Goal: Communication & Community: Participate in discussion

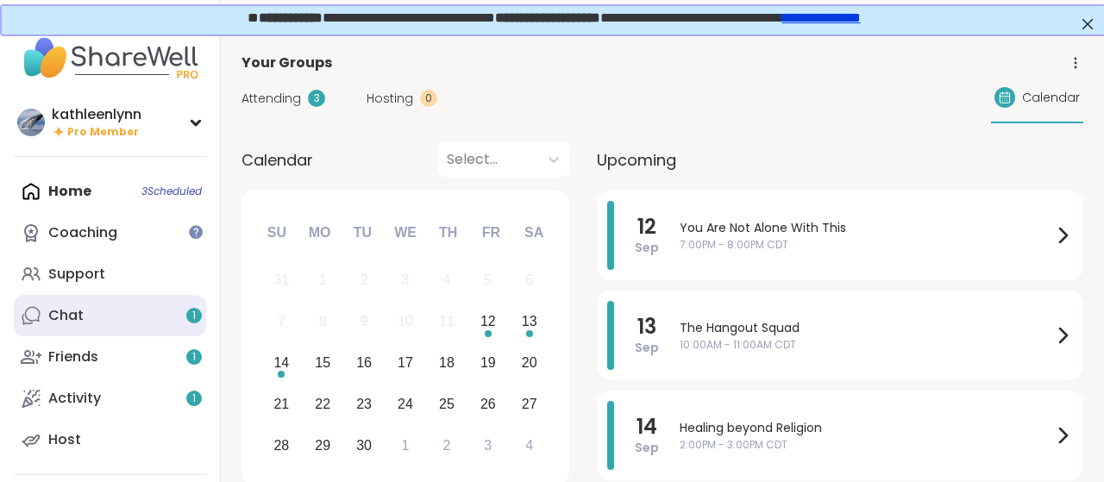
click at [85, 315] on link "Chat 1" at bounding box center [110, 315] width 192 height 41
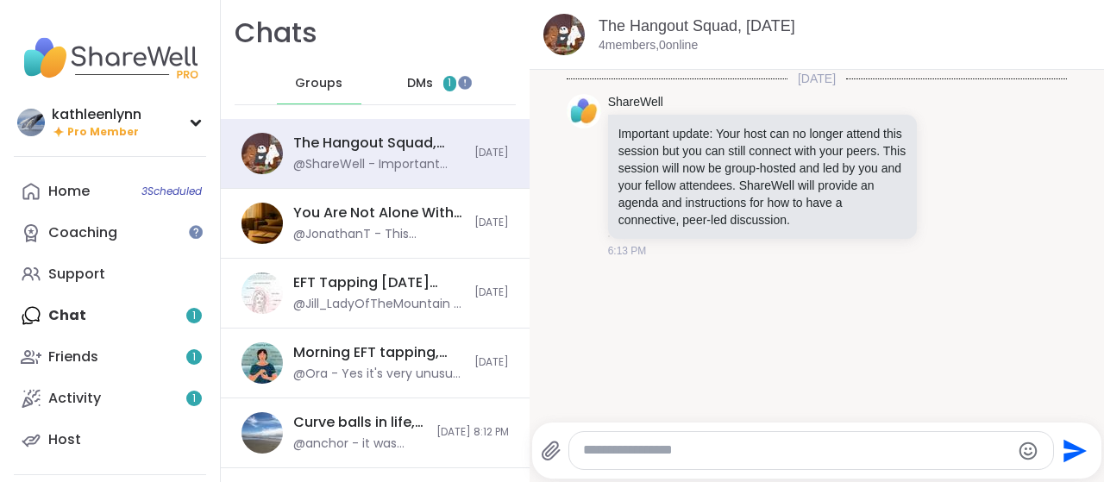
click at [417, 80] on span "DMs" at bounding box center [420, 83] width 26 height 17
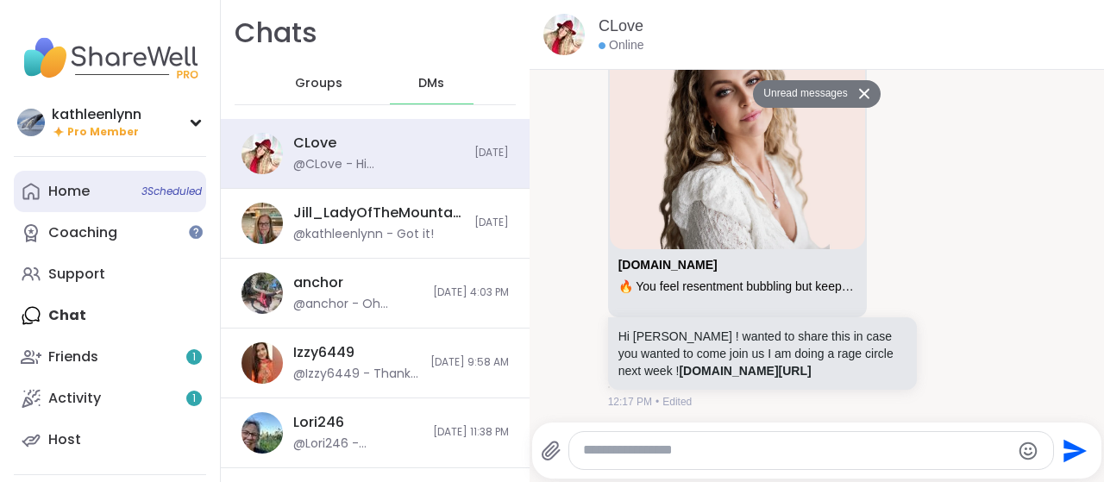
click at [94, 184] on link "Home 3 Scheduled" at bounding box center [110, 191] width 192 height 41
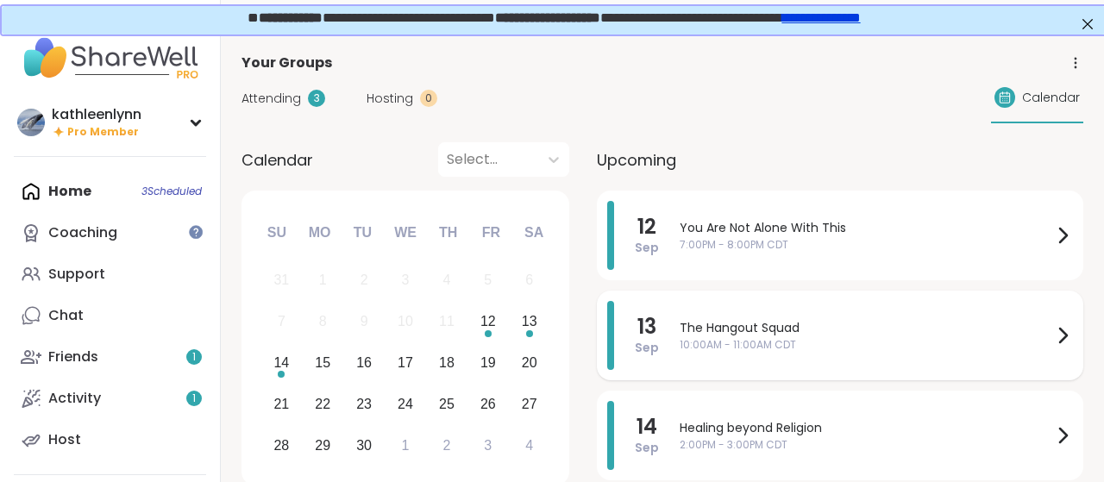
click at [793, 348] on span "10:00AM - 11:00AM CDT" at bounding box center [866, 345] width 373 height 16
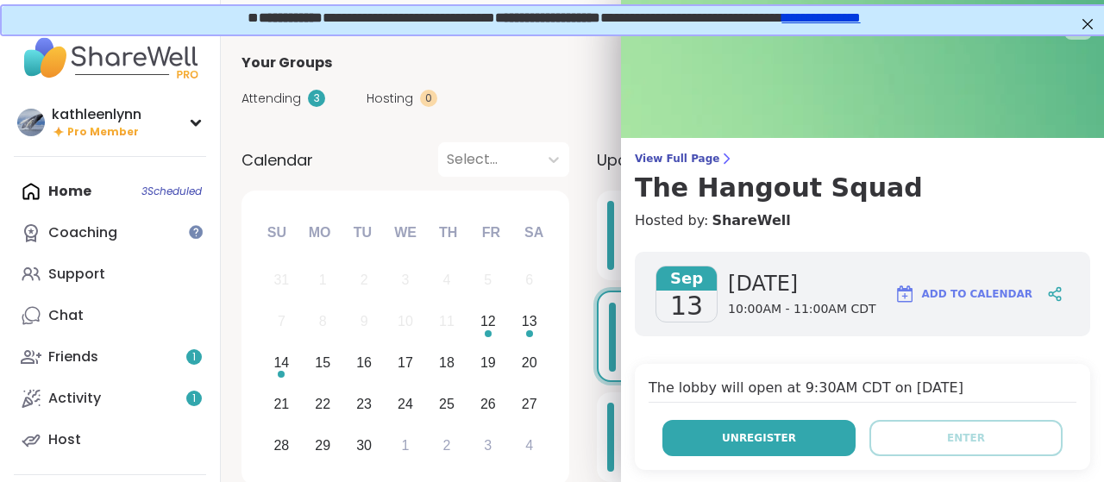
click at [803, 438] on button "Unregister" at bounding box center [759, 438] width 193 height 36
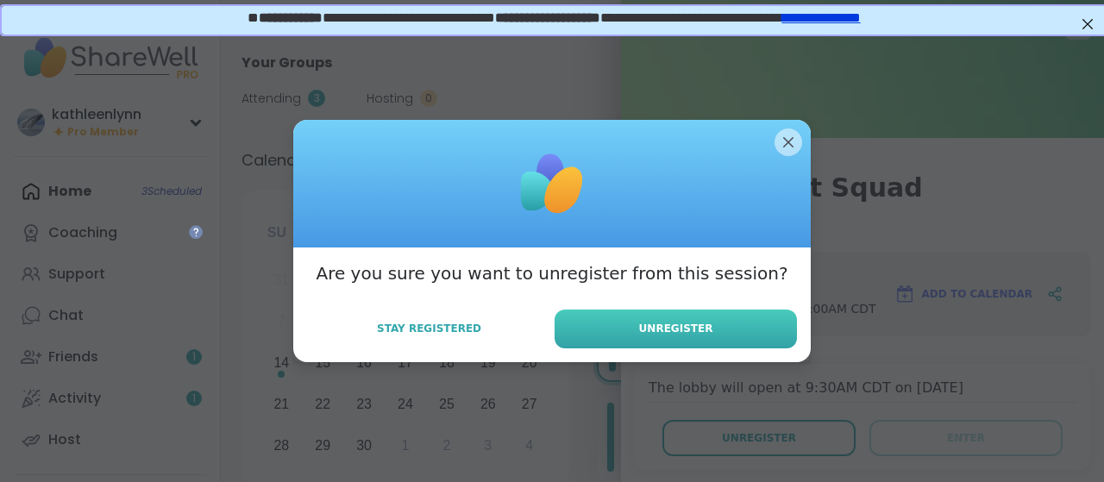
click at [750, 337] on button "Unregister" at bounding box center [676, 329] width 242 height 39
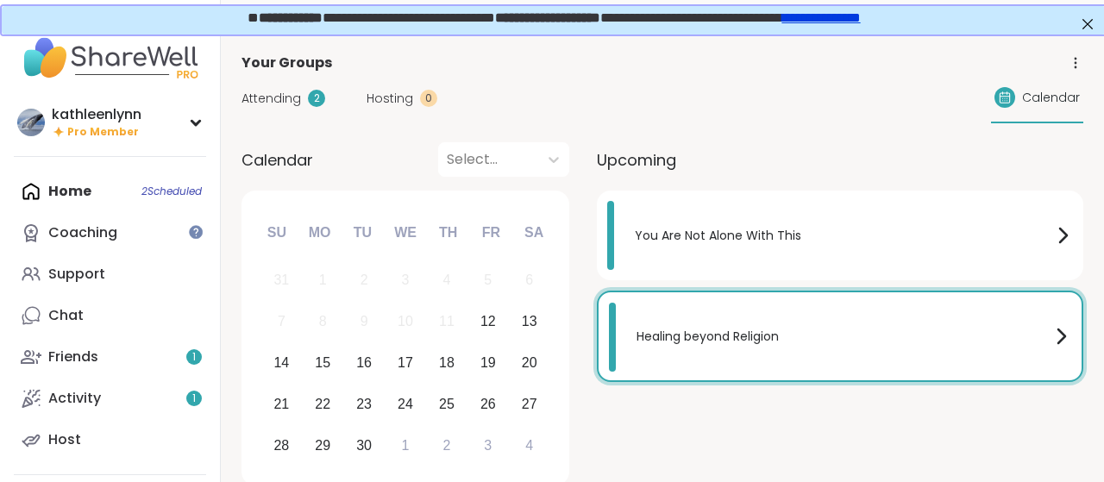
click at [262, 91] on span "Attending" at bounding box center [272, 99] width 60 height 18
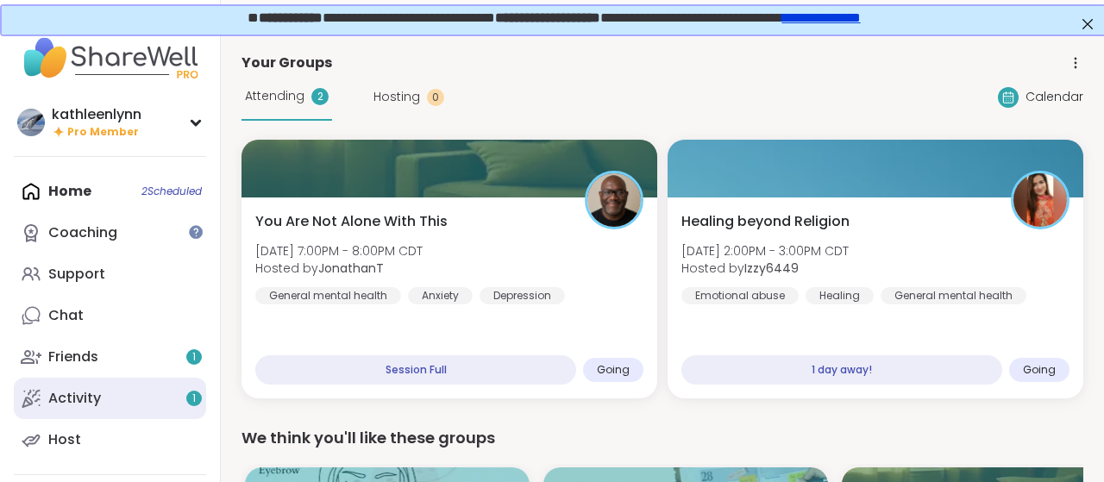
click at [120, 389] on link "Activity 1" at bounding box center [110, 398] width 192 height 41
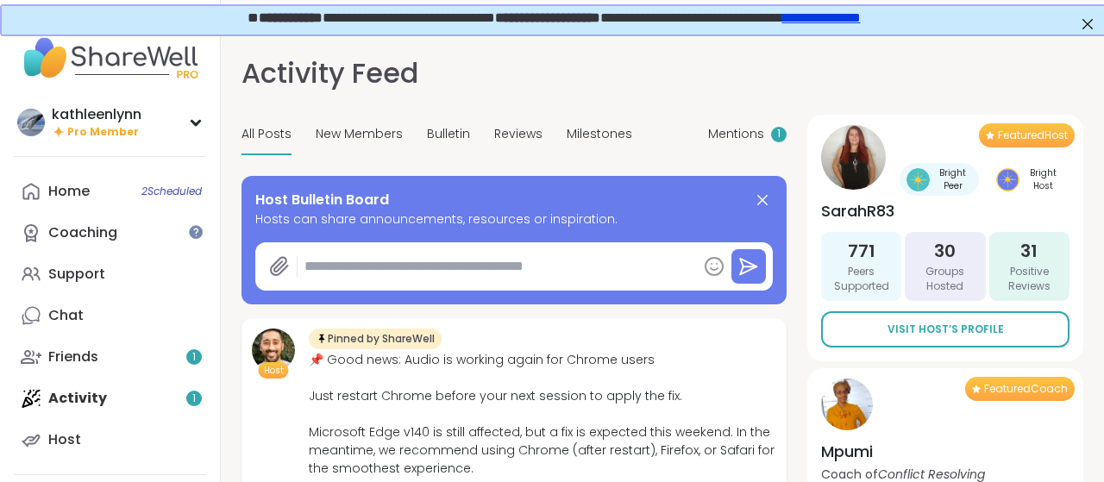
type textarea "*"
click at [744, 132] on span "Mentions" at bounding box center [736, 134] width 56 height 18
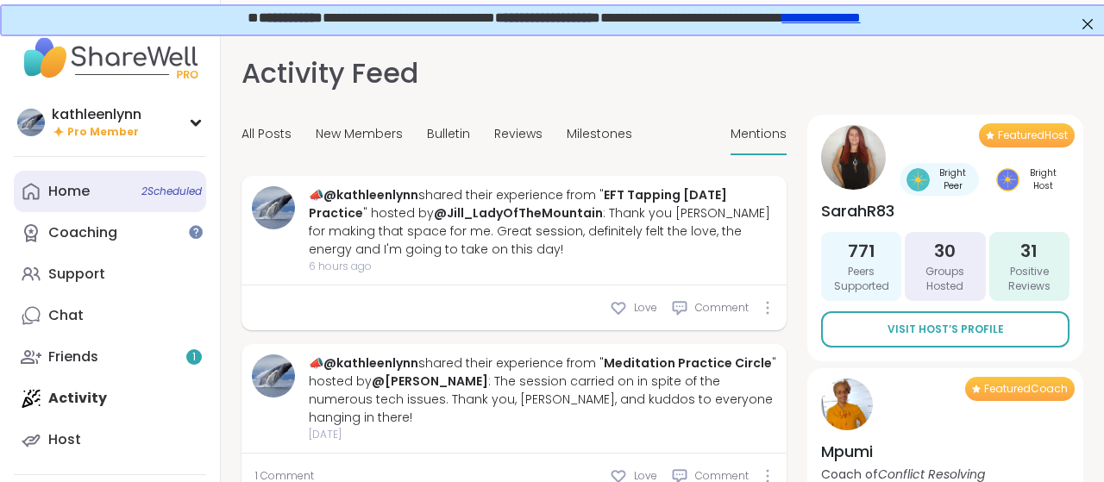
click at [94, 199] on link "Home 2 Scheduled" at bounding box center [110, 191] width 192 height 41
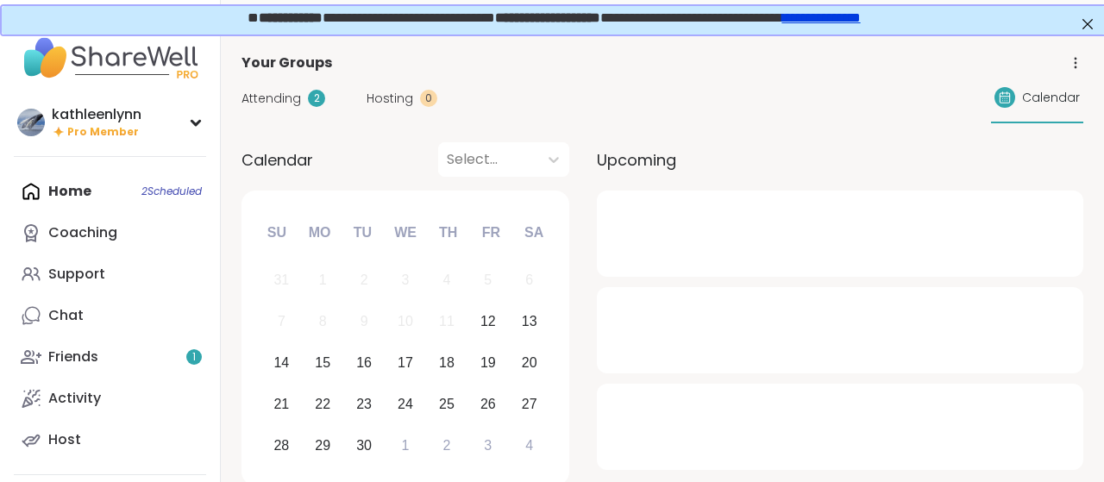
click at [94, 199] on div "Home 2 Scheduled Coaching Support Chat Friends 1 Activity Host" at bounding box center [110, 316] width 192 height 290
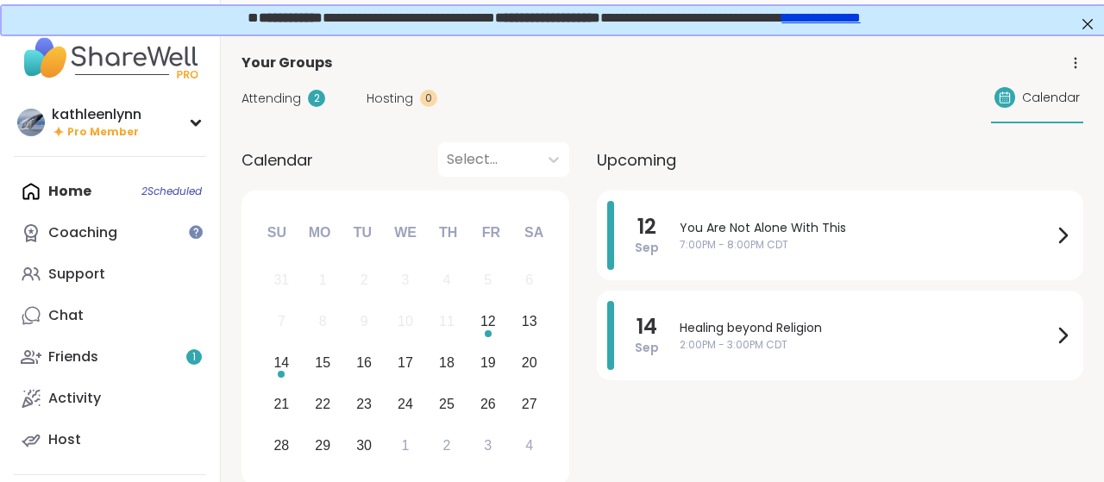
click at [94, 198] on div "Home 2 Scheduled Coaching Support Chat Friends 1 Activity Host" at bounding box center [110, 316] width 192 height 290
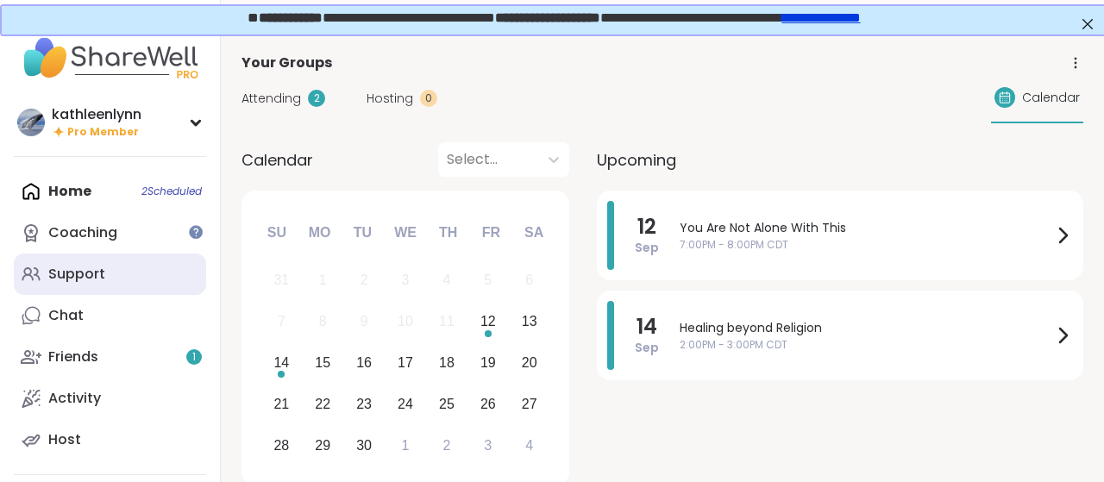
click at [92, 272] on div "Support" at bounding box center [76, 274] width 57 height 19
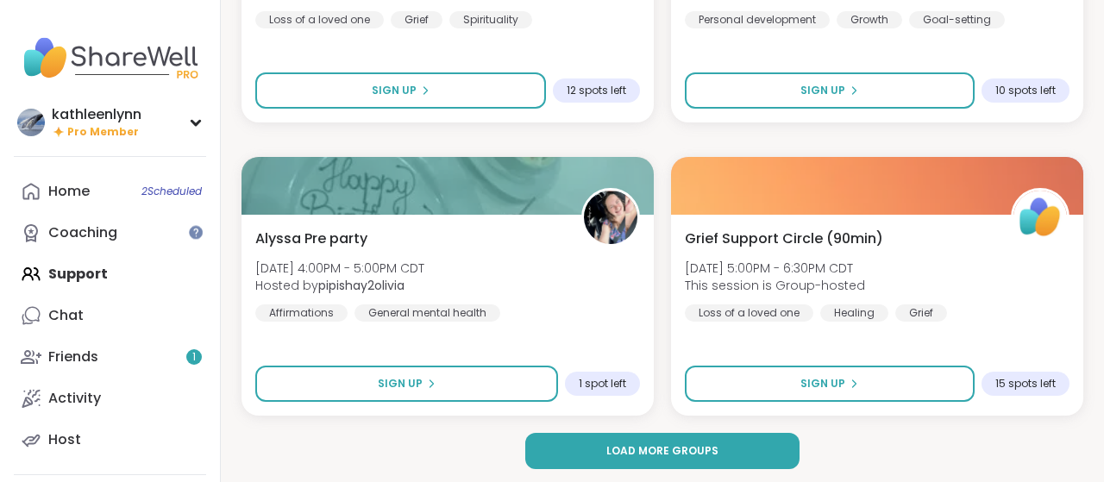
scroll to position [5109, 0]
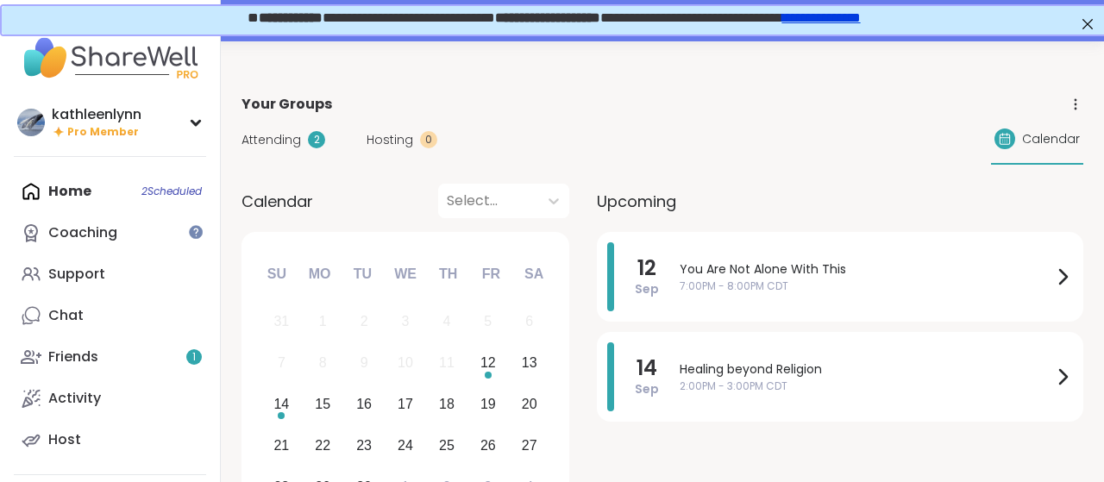
click at [280, 137] on span "Attending" at bounding box center [272, 140] width 60 height 18
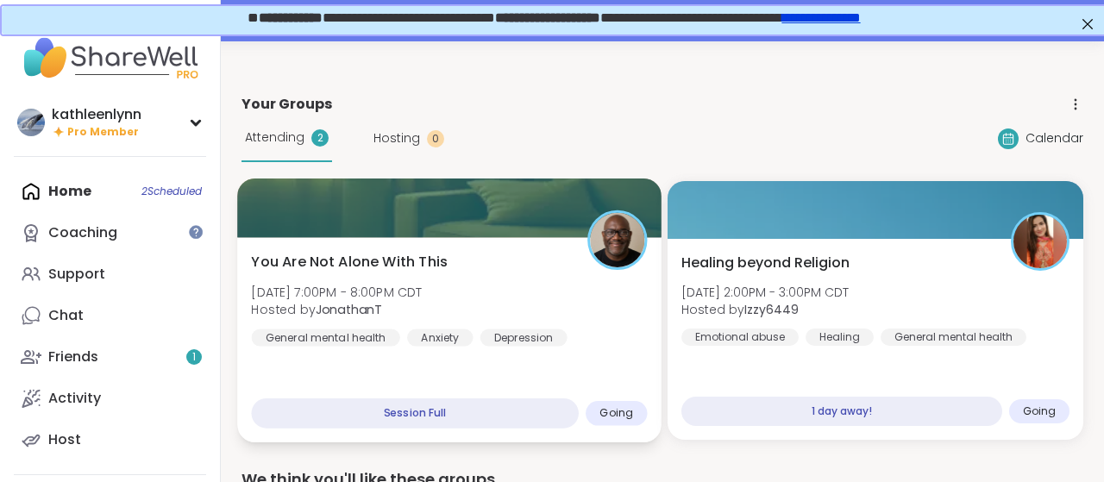
click at [314, 217] on div at bounding box center [449, 208] width 424 height 59
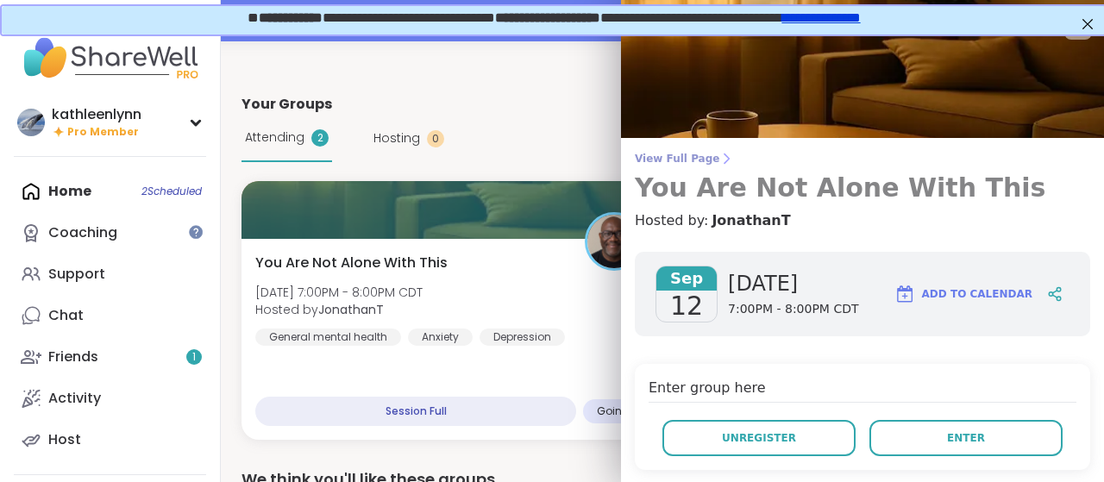
click at [647, 158] on span "View Full Page" at bounding box center [863, 159] width 456 height 14
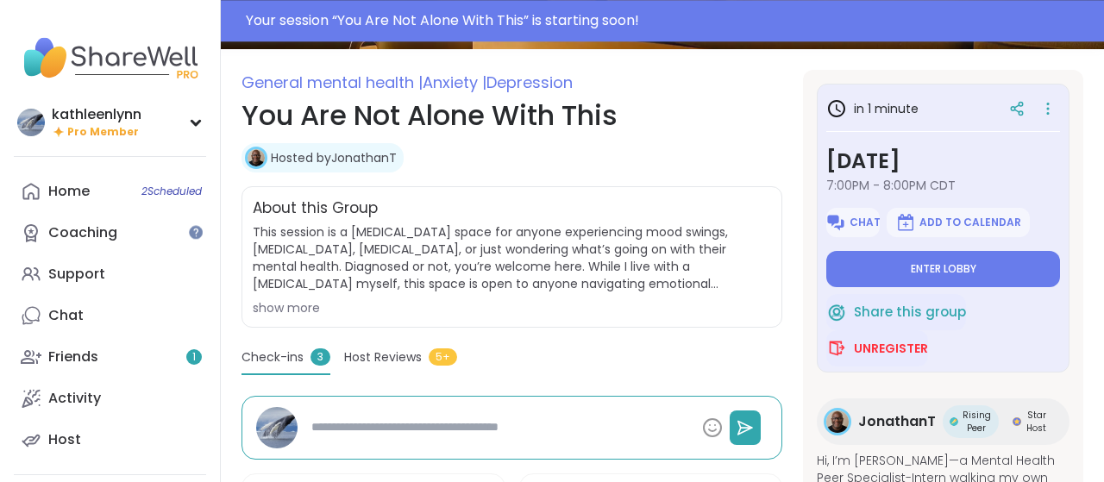
scroll to position [224, 0]
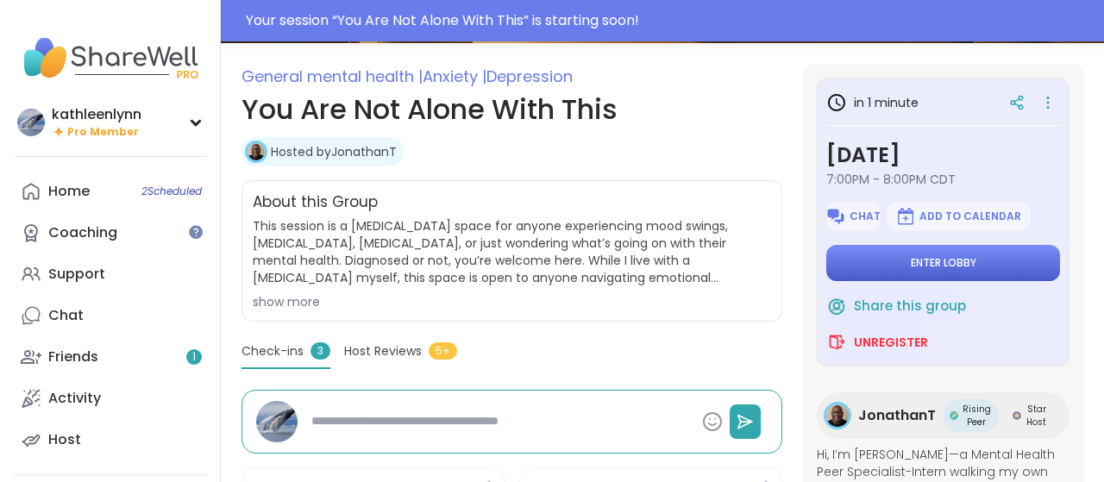
click at [951, 260] on span "Enter lobby" at bounding box center [944, 263] width 66 height 14
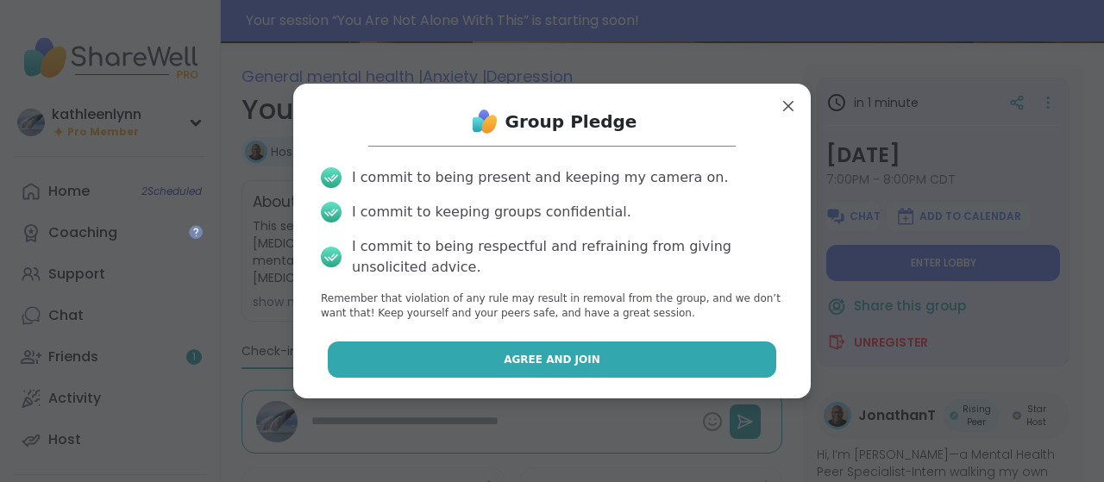
click at [705, 359] on button "Agree and Join" at bounding box center [553, 360] width 450 height 36
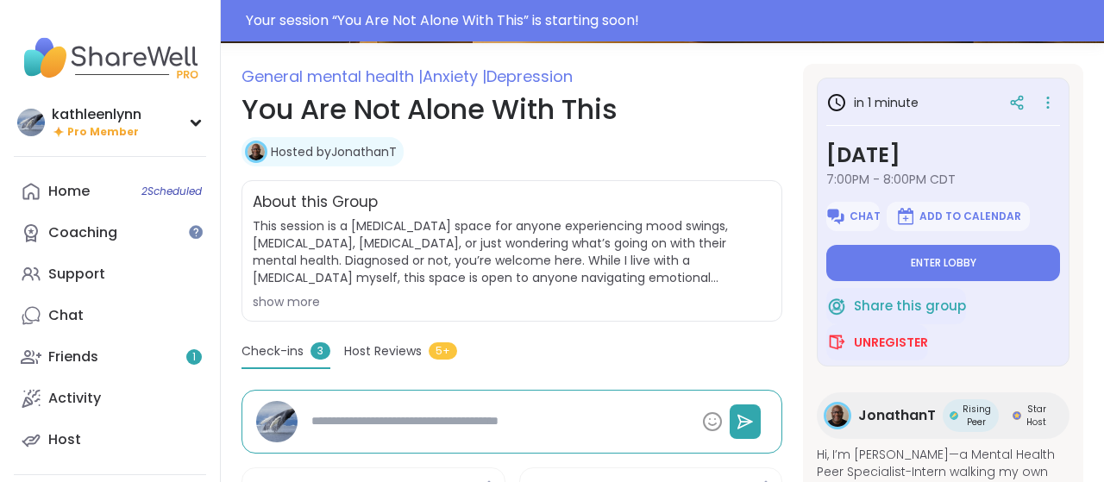
type textarea "*"
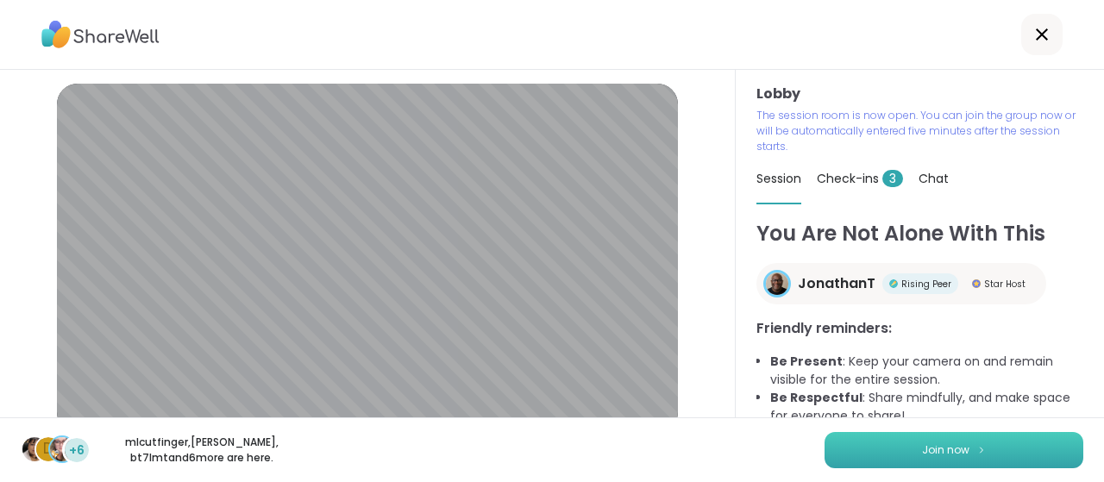
click at [896, 449] on button "Join now" at bounding box center [954, 450] width 259 height 36
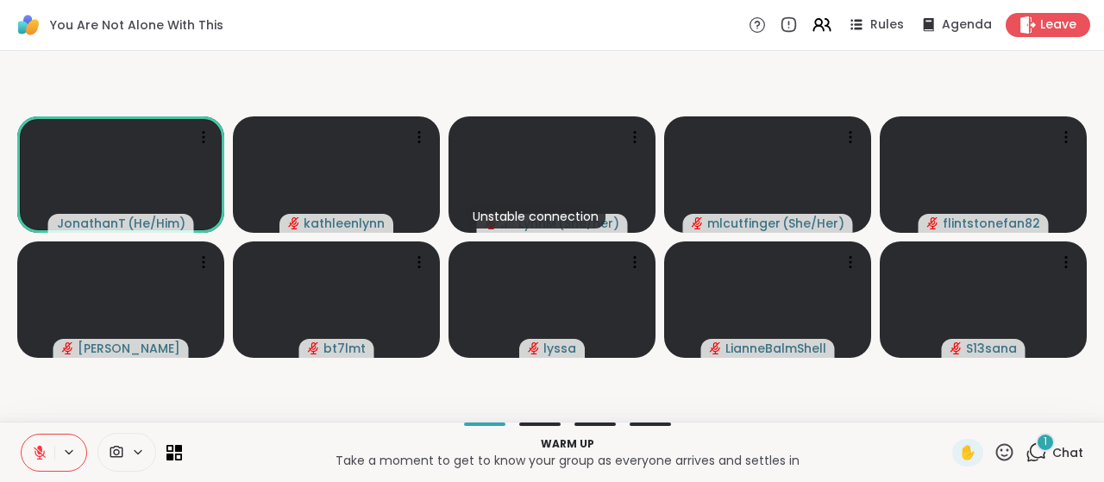
click at [1038, 453] on icon at bounding box center [1037, 453] width 22 height 22
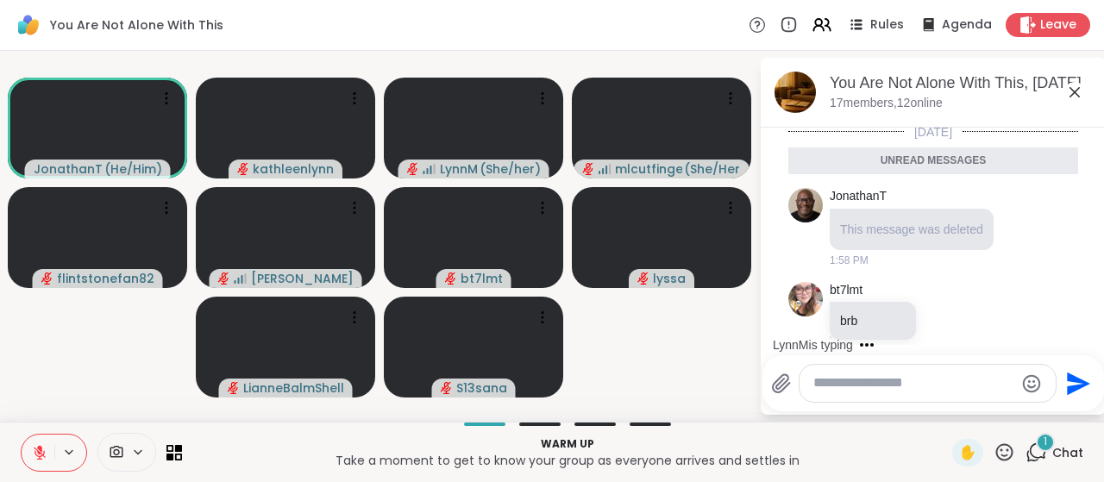
scroll to position [1501, 0]
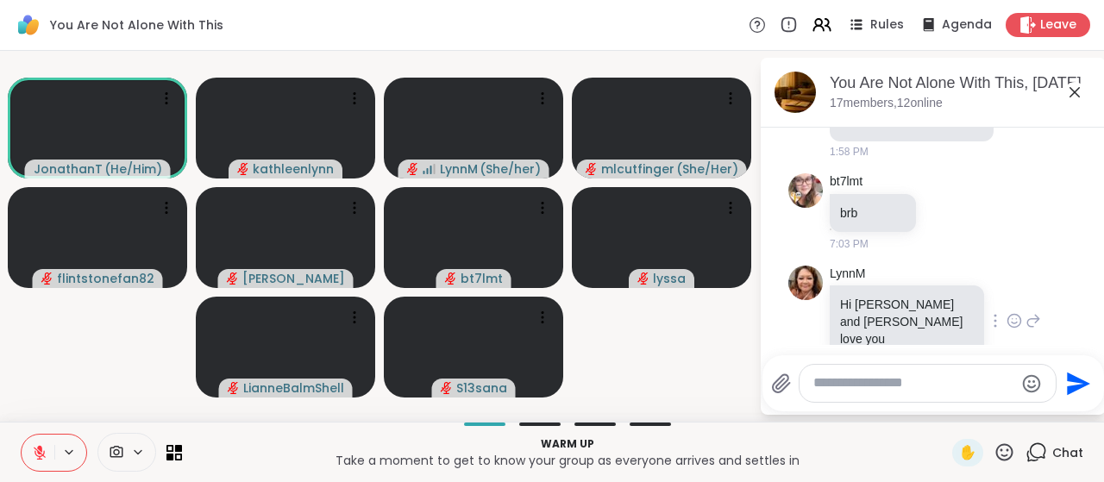
click at [1020, 315] on icon at bounding box center [1015, 321] width 13 height 13
click at [878, 286] on div "Select Reaction: Heart" at bounding box center [878, 294] width 16 height 16
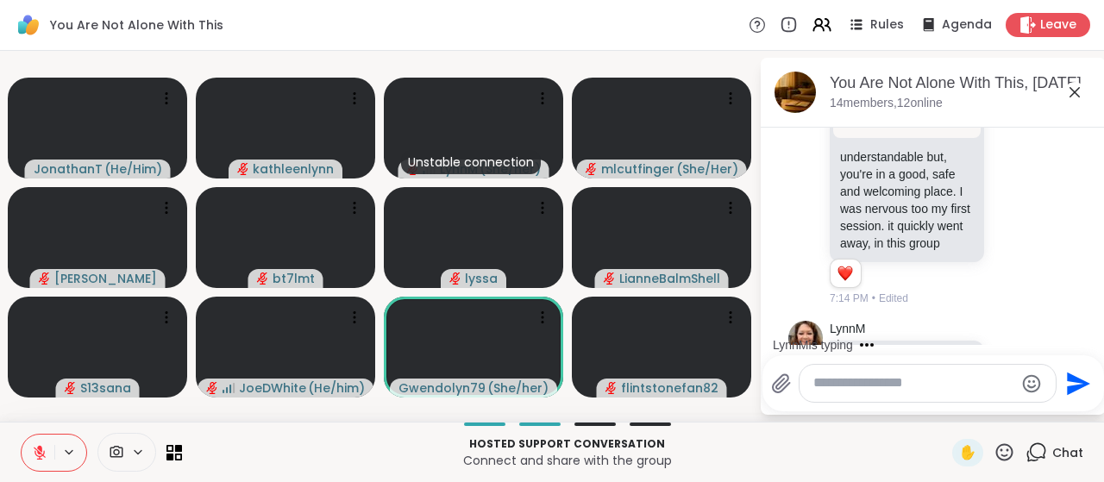
scroll to position [2471, 0]
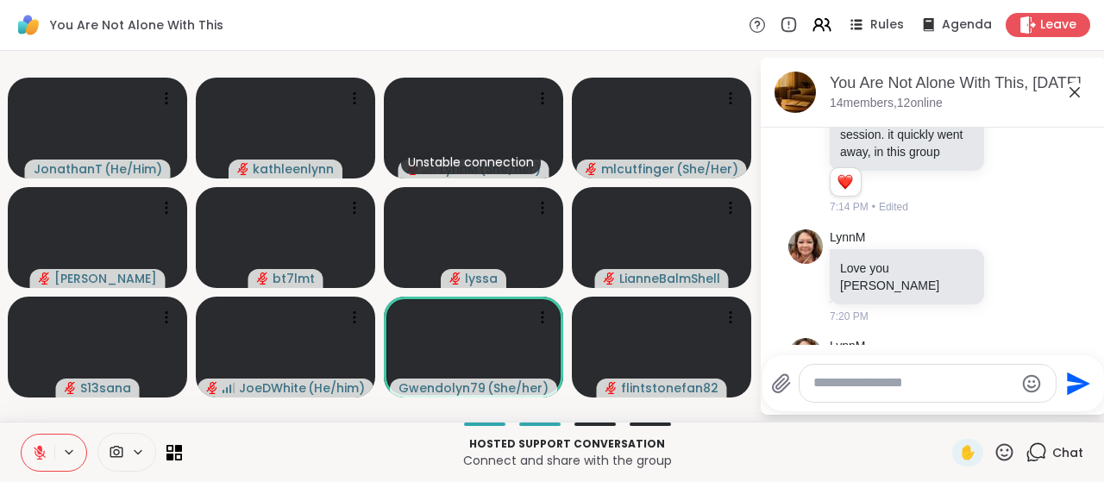
click at [1004, 450] on icon at bounding box center [1005, 453] width 22 height 22
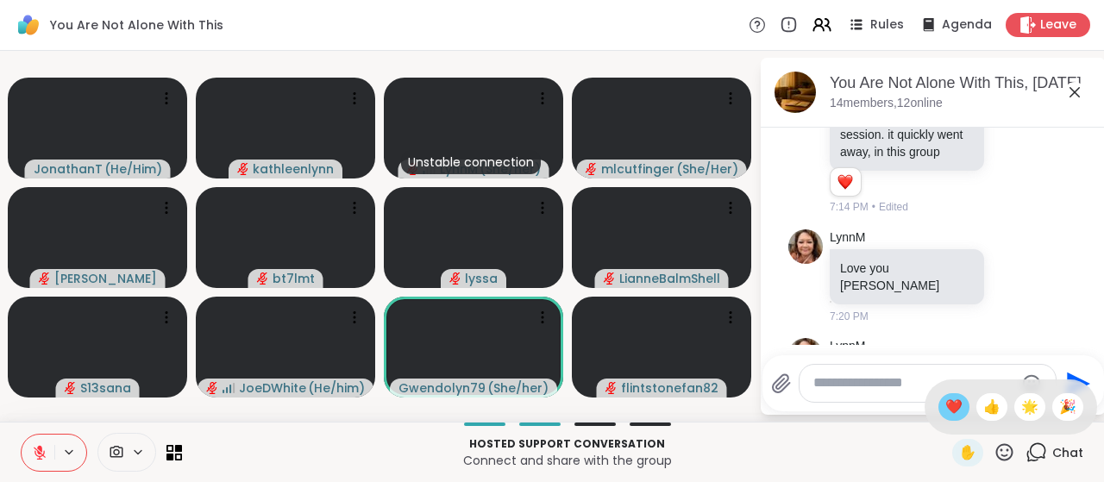
click at [950, 401] on span "❤️" at bounding box center [954, 407] width 17 height 21
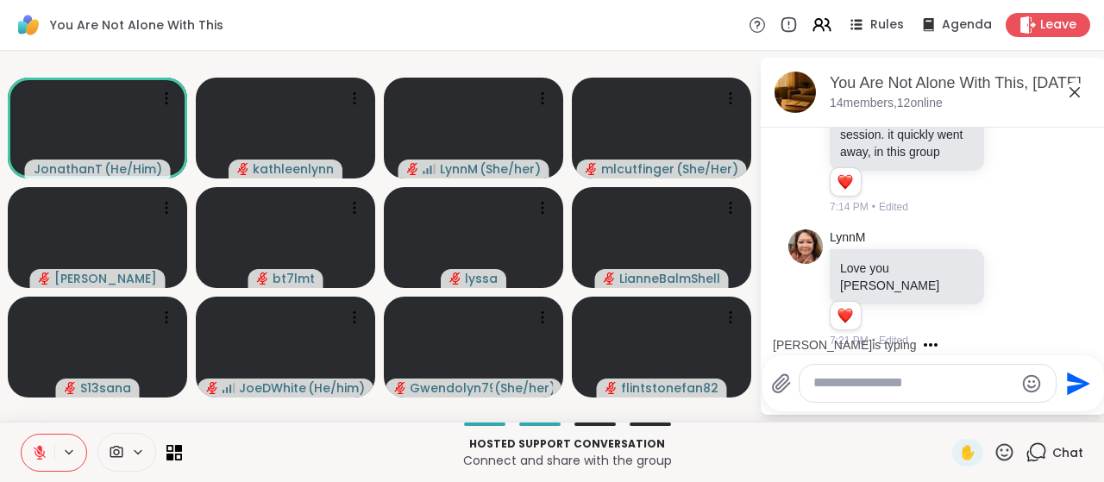
click at [853, 392] on textarea "Type your message" at bounding box center [914, 383] width 201 height 18
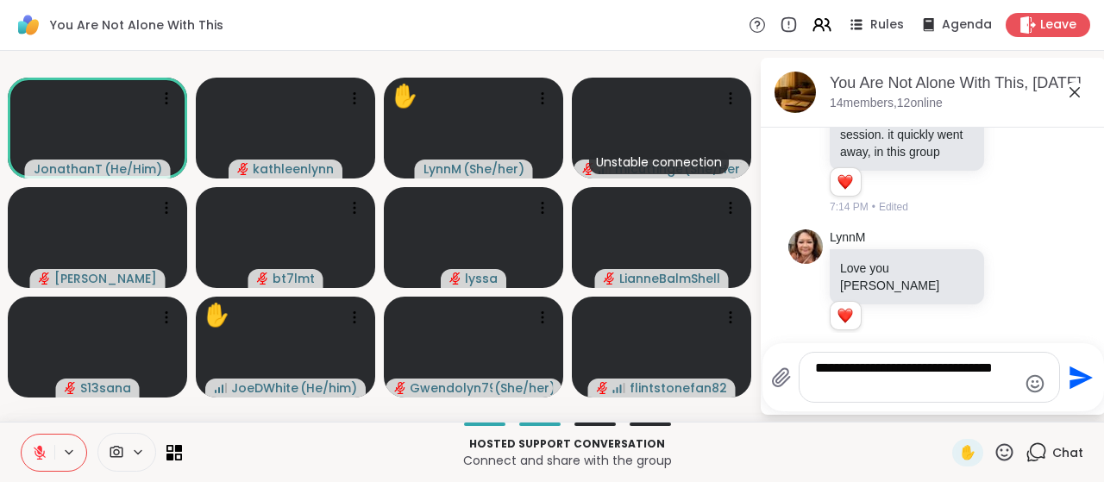
type textarea "**********"
click at [1071, 385] on icon "Send" at bounding box center [1081, 377] width 23 height 23
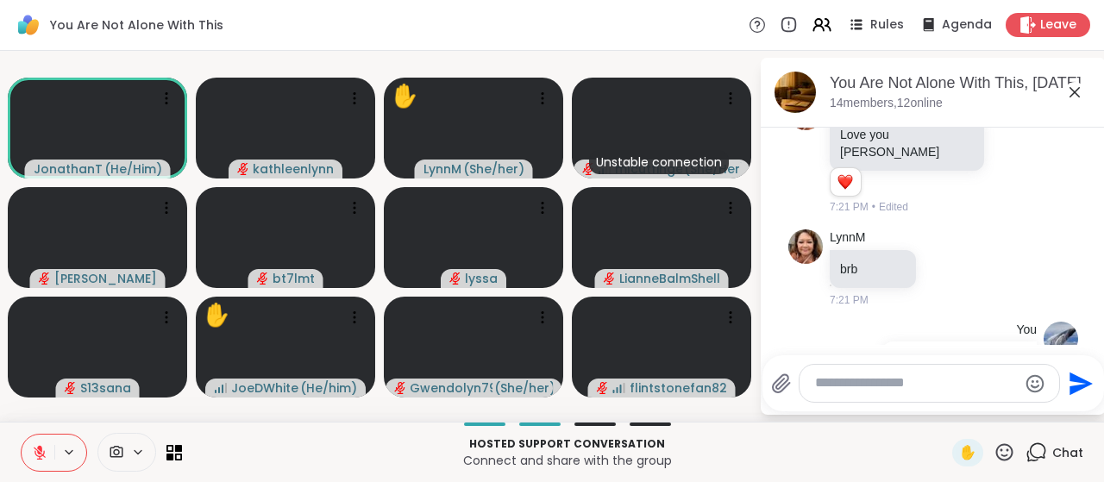
scroll to position [2800, 0]
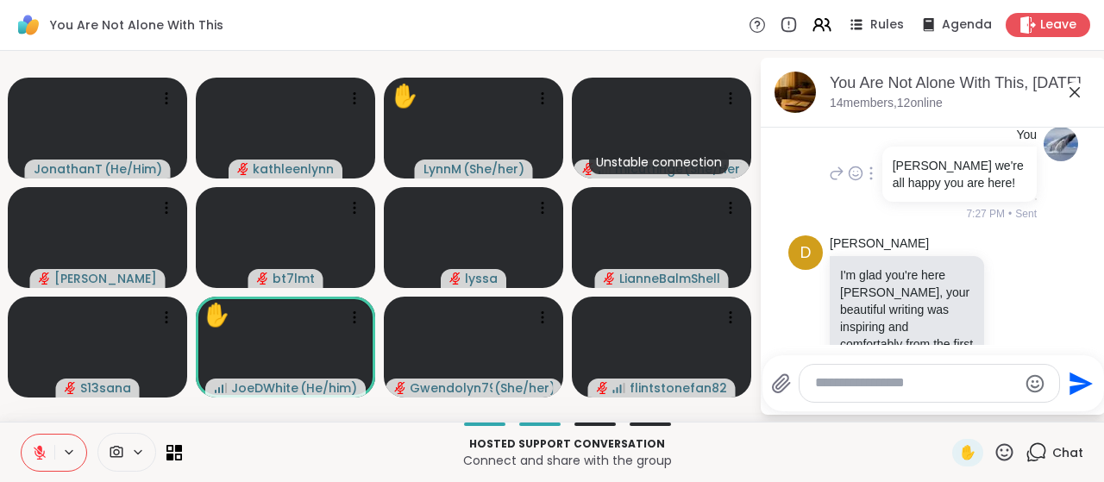
click at [1072, 151] on div "You [PERSON_NAME] we're all happy you are here! 7:27 PM • Sent" at bounding box center [934, 175] width 290 height 110
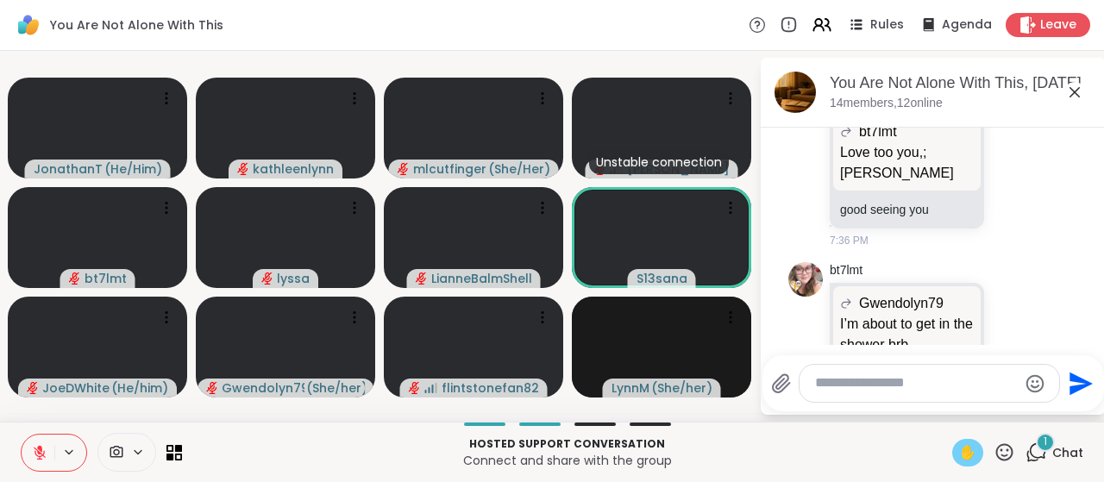
scroll to position [3737, 0]
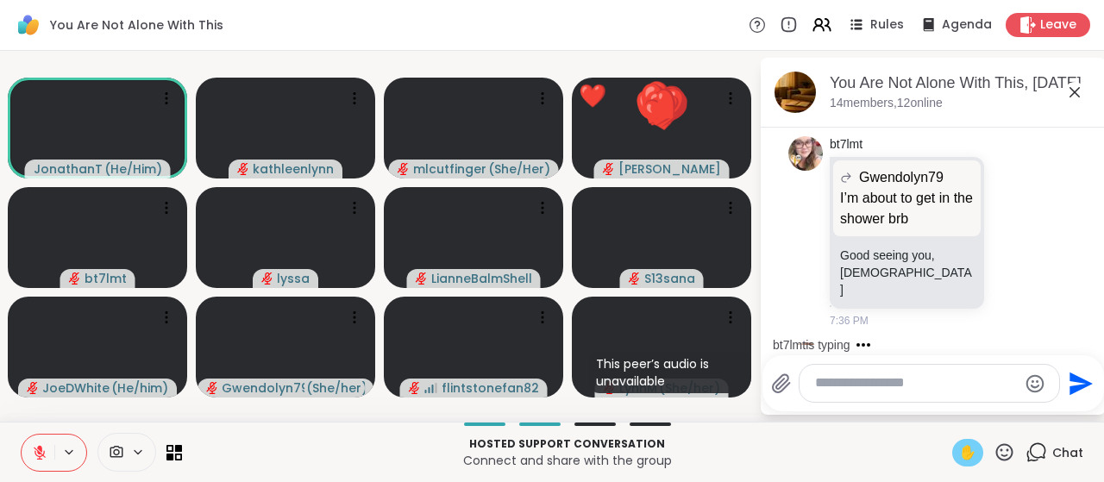
click at [965, 450] on span "✋" at bounding box center [967, 453] width 17 height 21
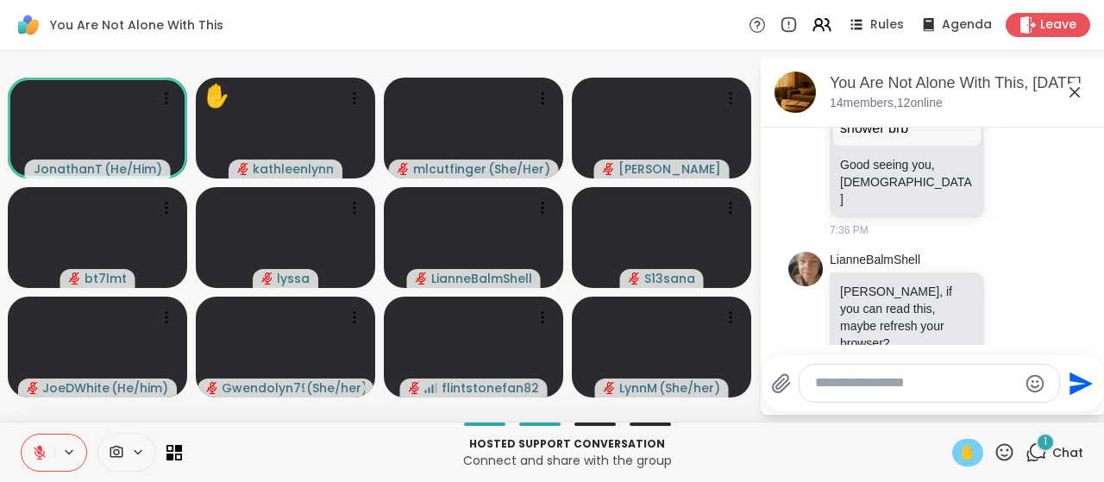
scroll to position [3953, 0]
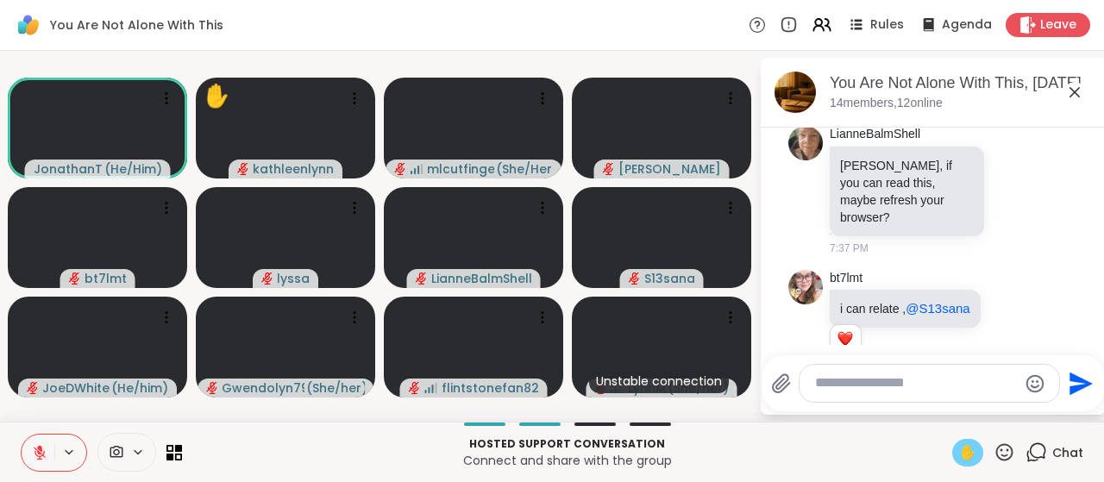
click at [37, 450] on icon at bounding box center [39, 448] width 5 height 7
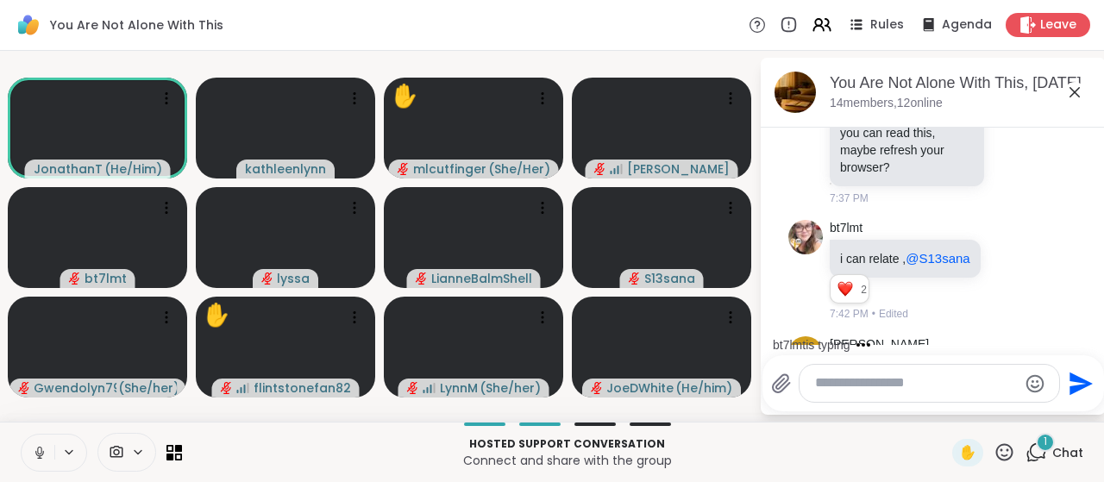
scroll to position [4405, 0]
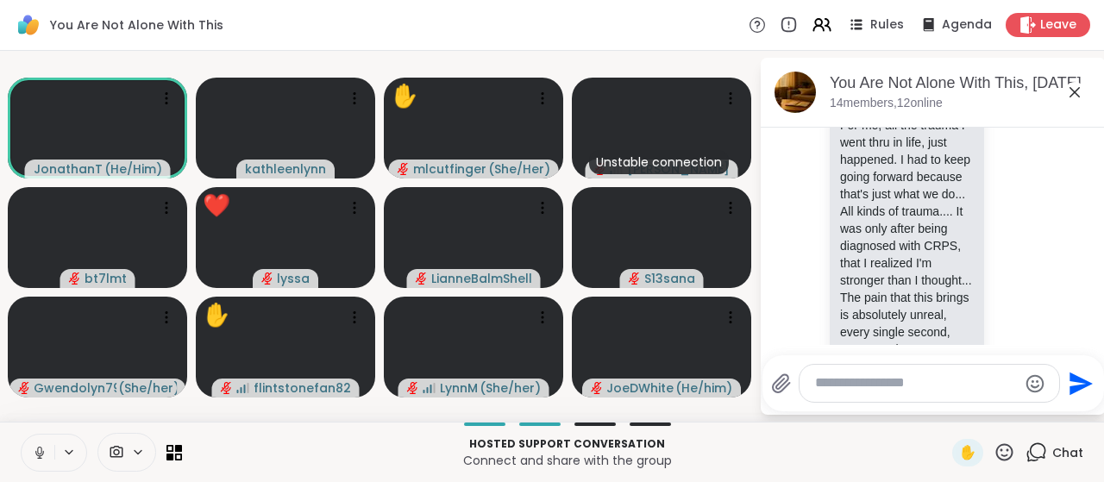
click at [37, 452] on icon at bounding box center [40, 453] width 16 height 16
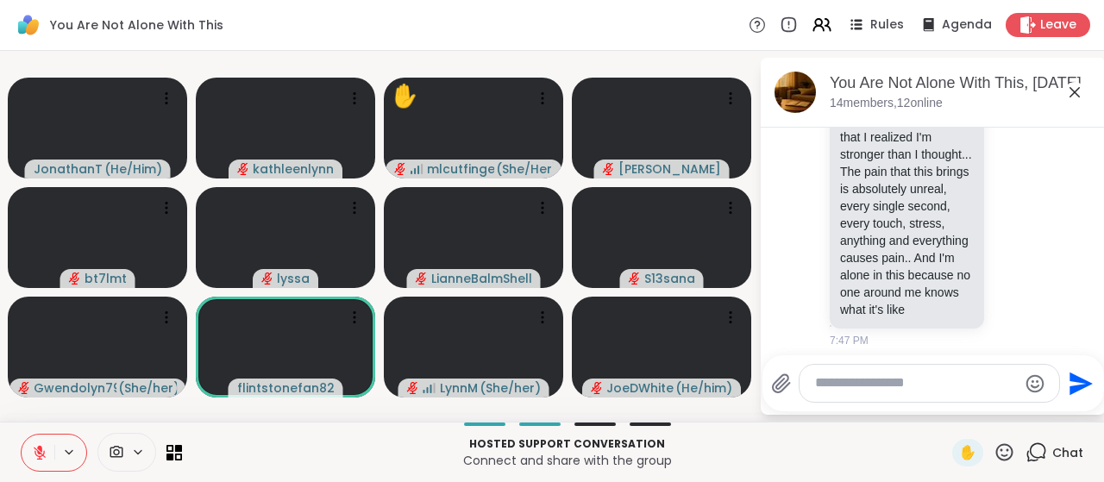
scroll to position [4556, 0]
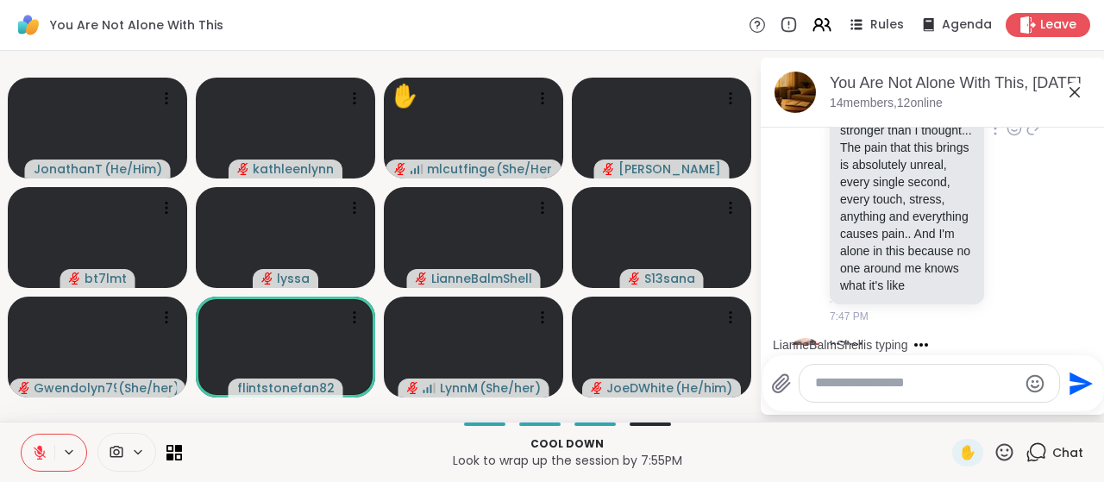
click at [1014, 189] on div "bt7lmt For me, all the trauma I went thru in life, just happened. I had to keep…" at bounding box center [934, 129] width 290 height 403
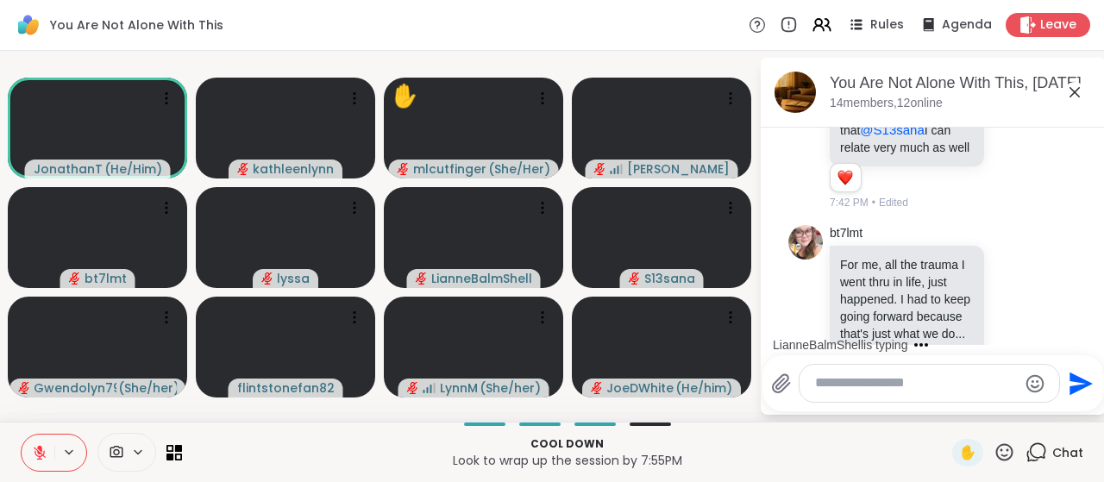
scroll to position [4279, 0]
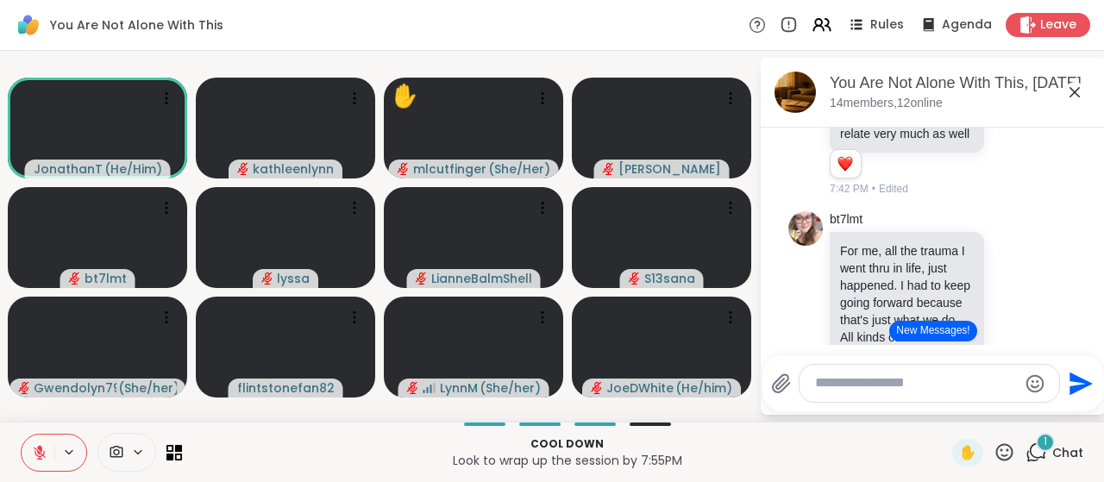
click at [927, 330] on button "New Messages!" at bounding box center [933, 331] width 87 height 21
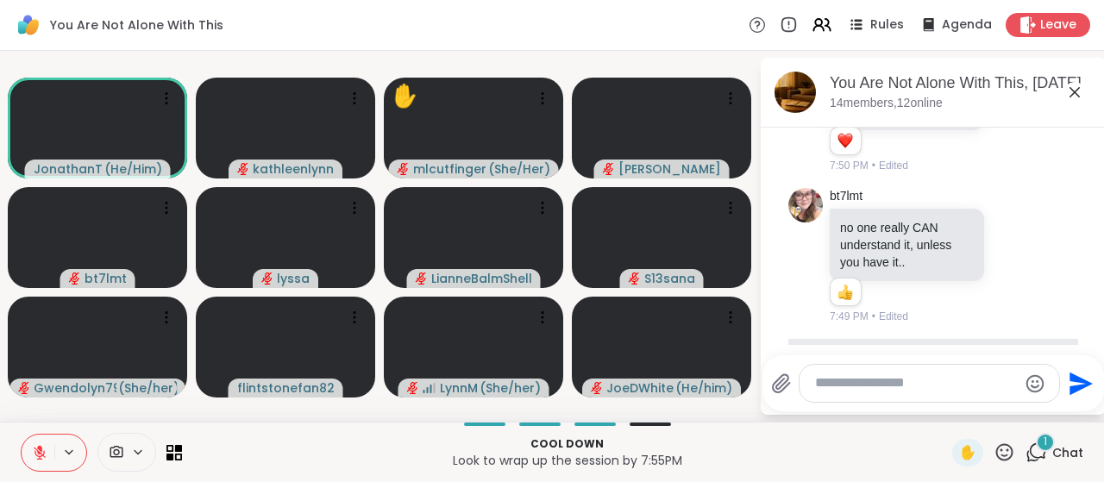
scroll to position [4689, 0]
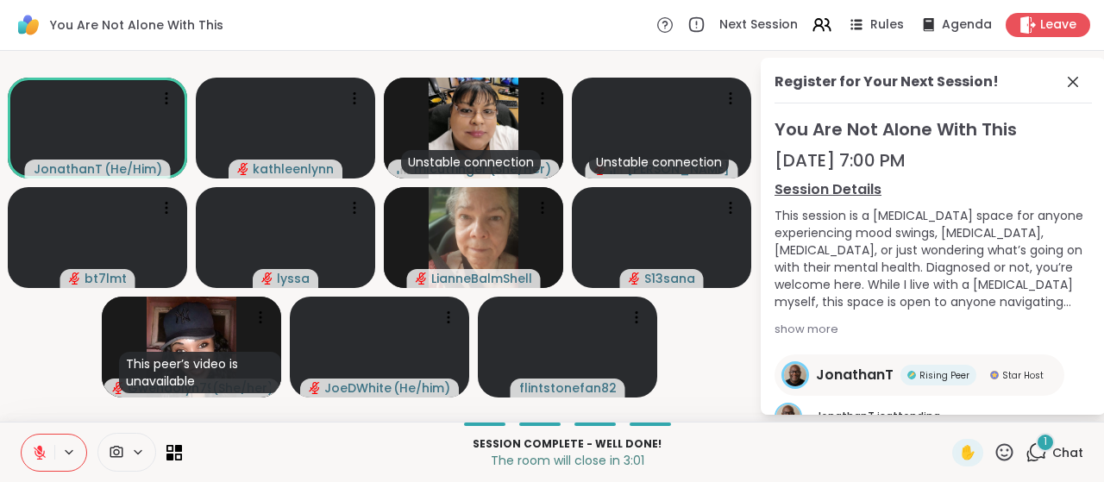
click at [1038, 448] on icon at bounding box center [1037, 453] width 22 height 22
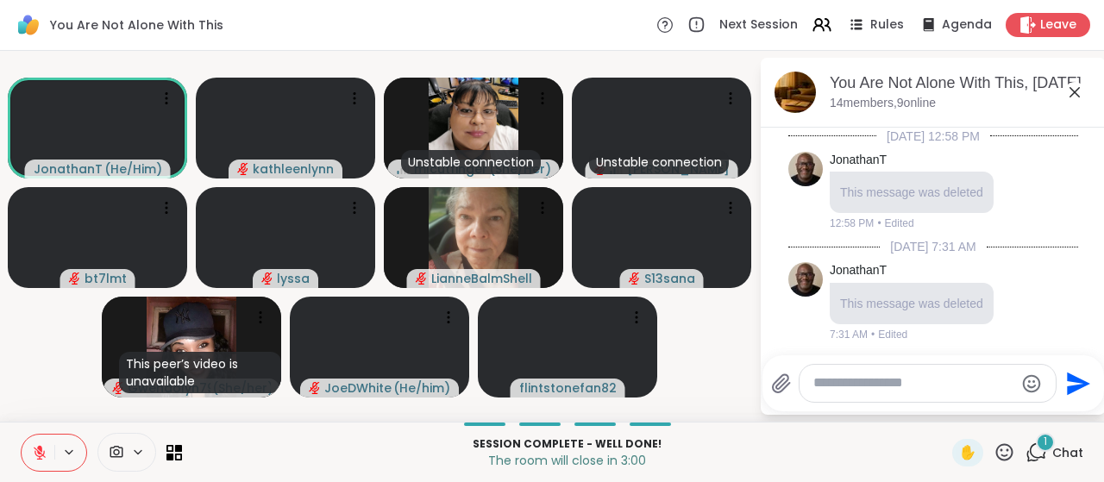
scroll to position [4984, 0]
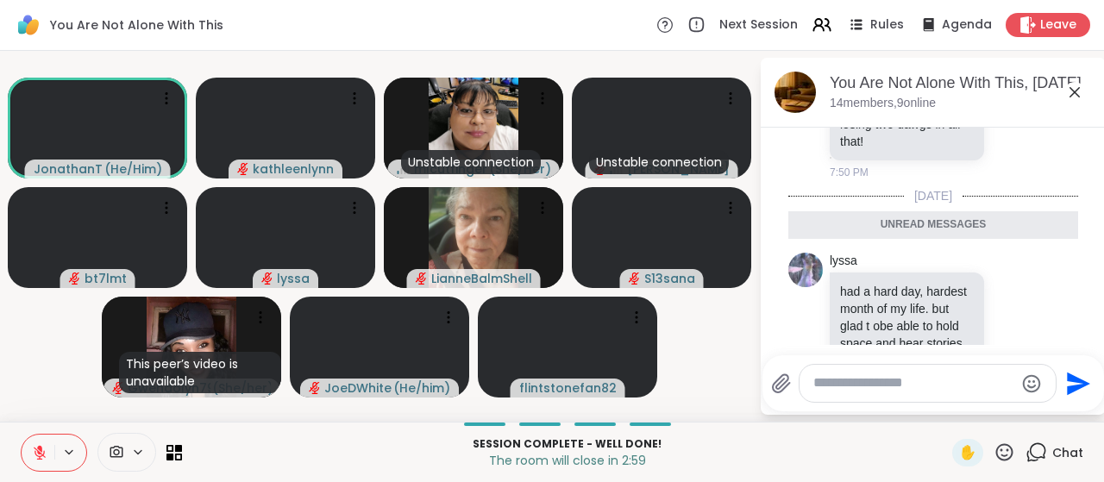
click at [855, 383] on textarea "Type your message" at bounding box center [914, 383] width 201 height 18
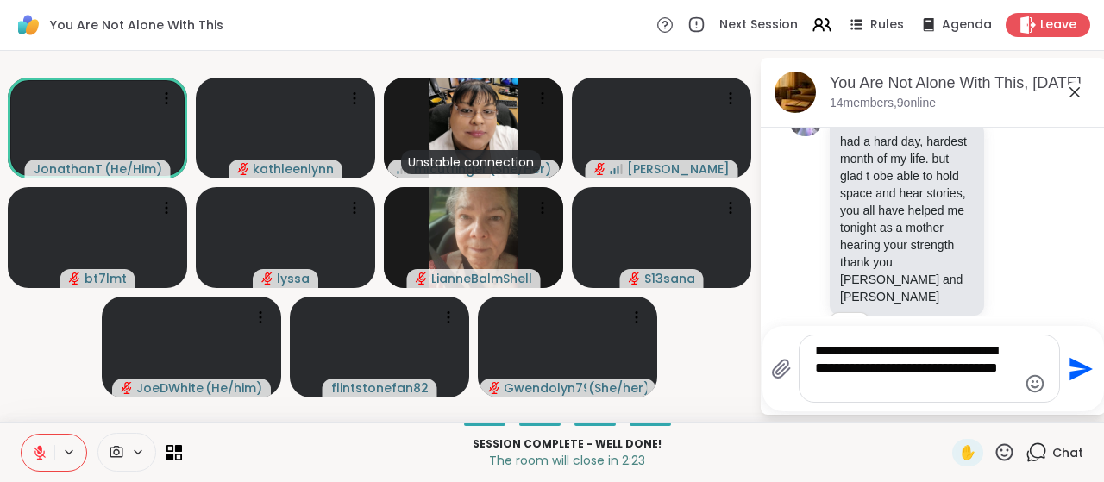
scroll to position [5118, 0]
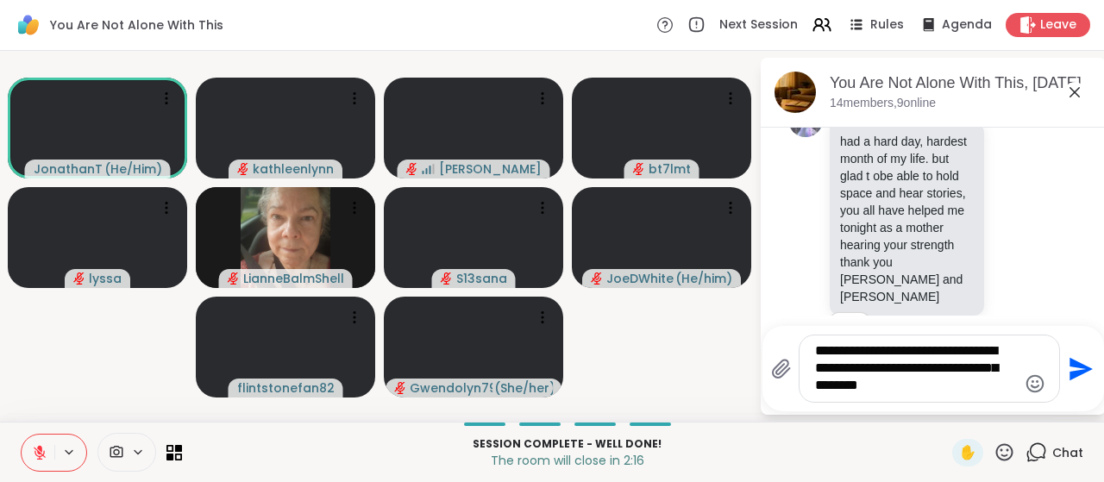
type textarea "**********"
click at [1079, 374] on icon "Send" at bounding box center [1081, 368] width 23 height 23
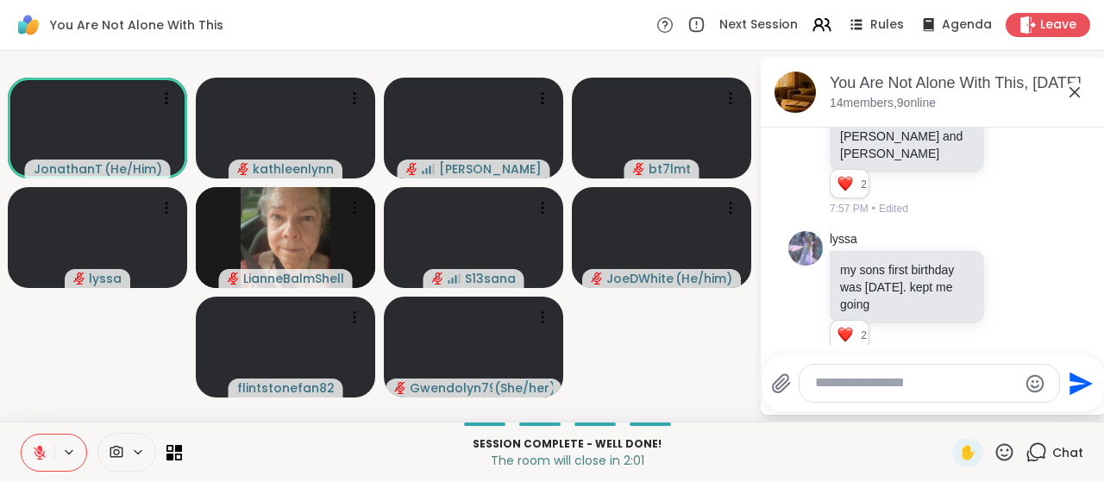
scroll to position [5286, 0]
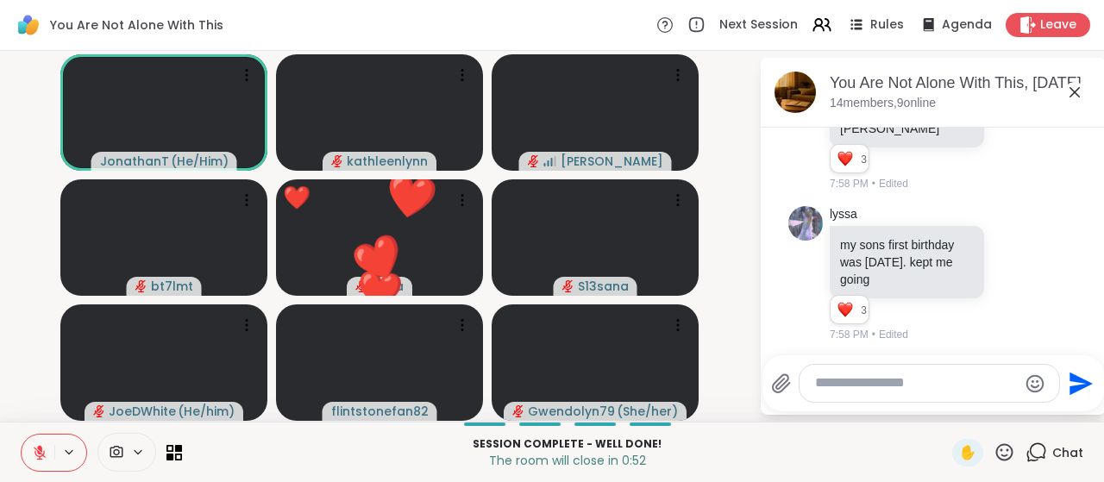
click at [1009, 450] on icon at bounding box center [1005, 453] width 22 height 22
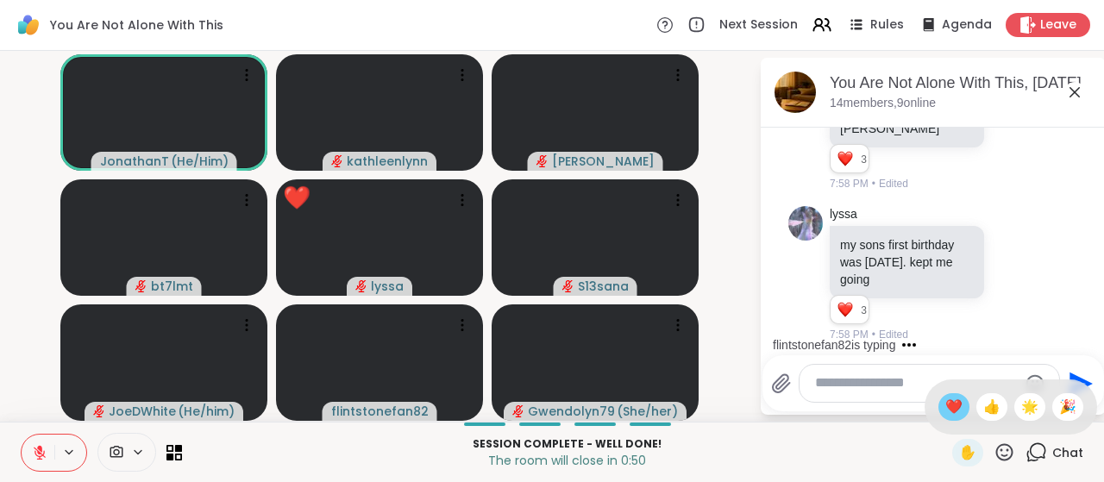
click at [947, 405] on span "❤️" at bounding box center [954, 407] width 17 height 21
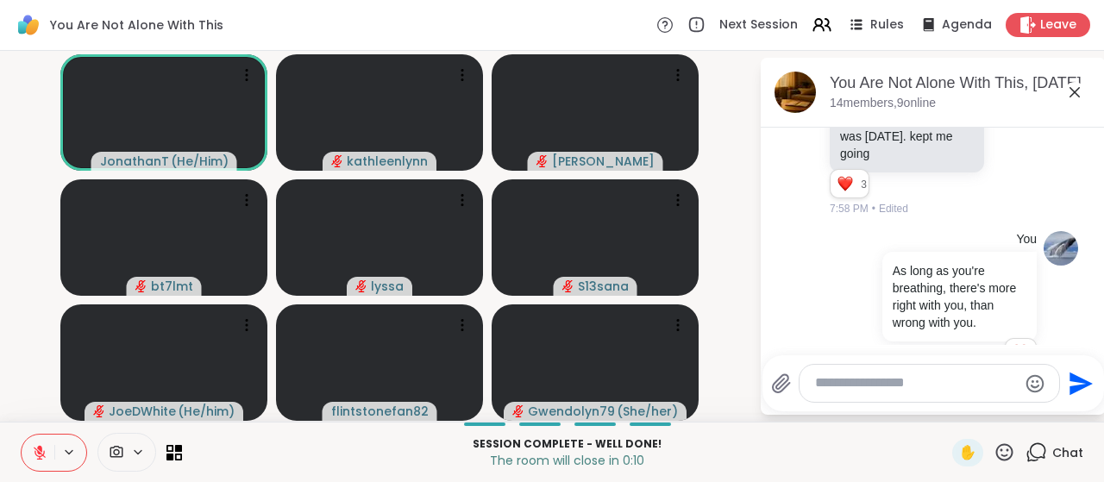
scroll to position [5437, 0]
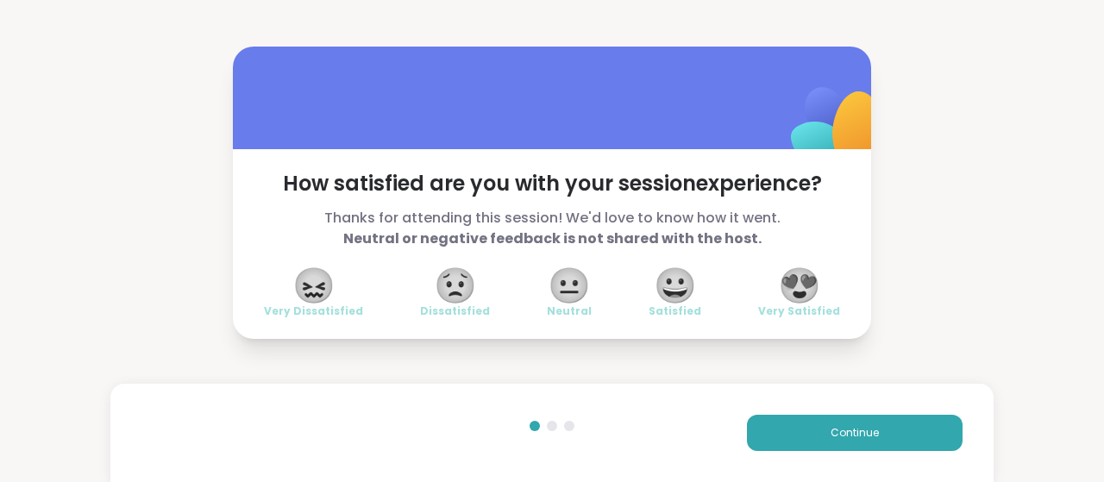
click at [805, 282] on span "😍" at bounding box center [799, 285] width 43 height 31
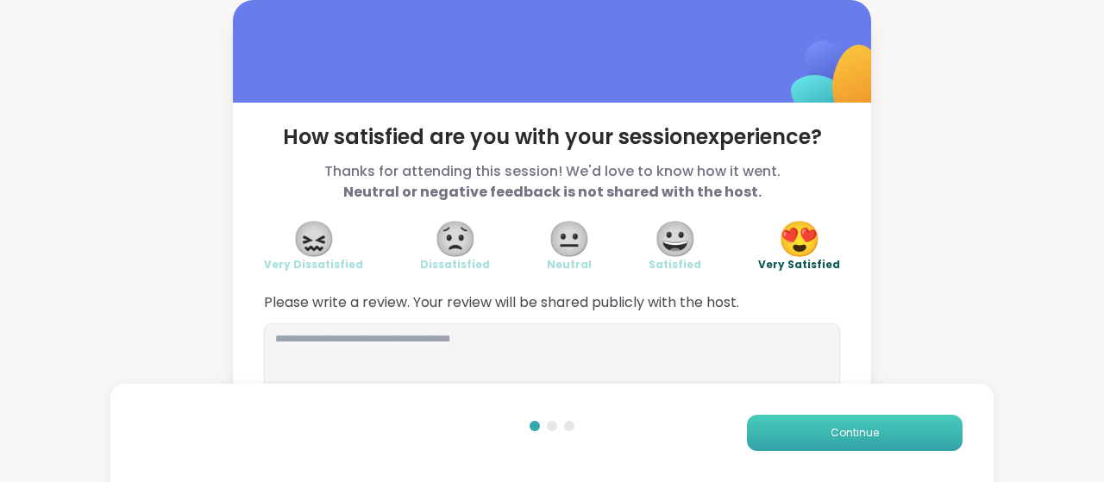
click at [816, 428] on button "Continue" at bounding box center [855, 433] width 216 height 36
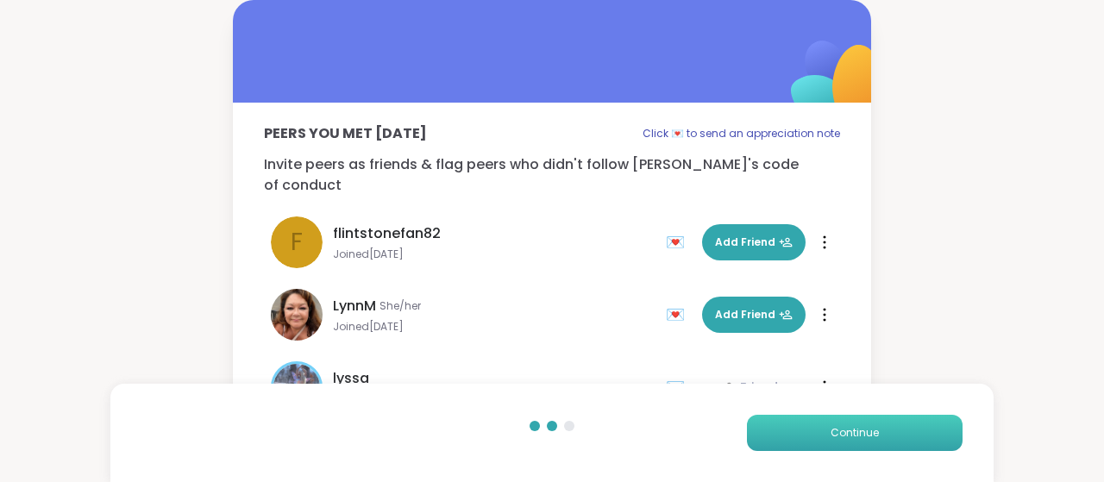
click at [816, 428] on button "Continue" at bounding box center [855, 433] width 216 height 36
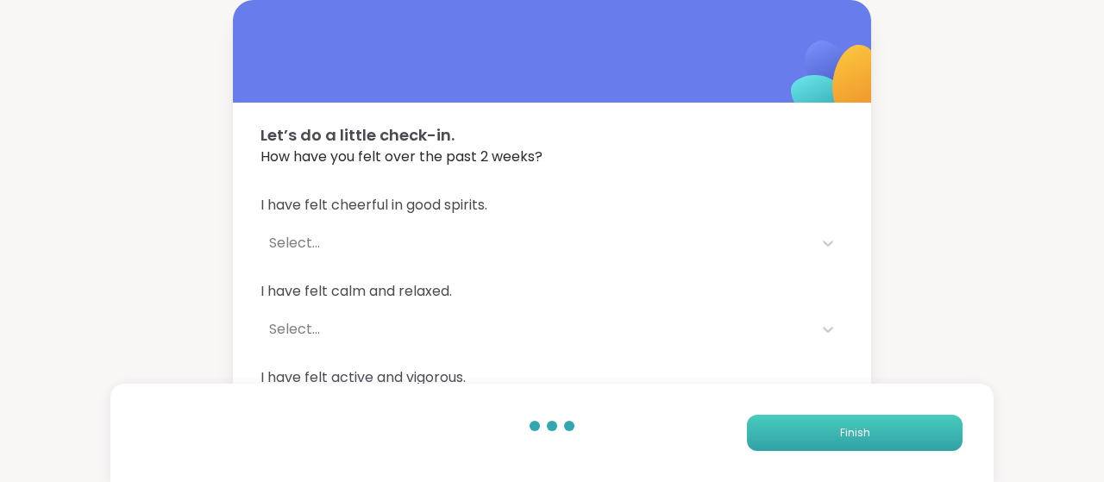
click at [816, 428] on button "Finish" at bounding box center [855, 433] width 216 height 36
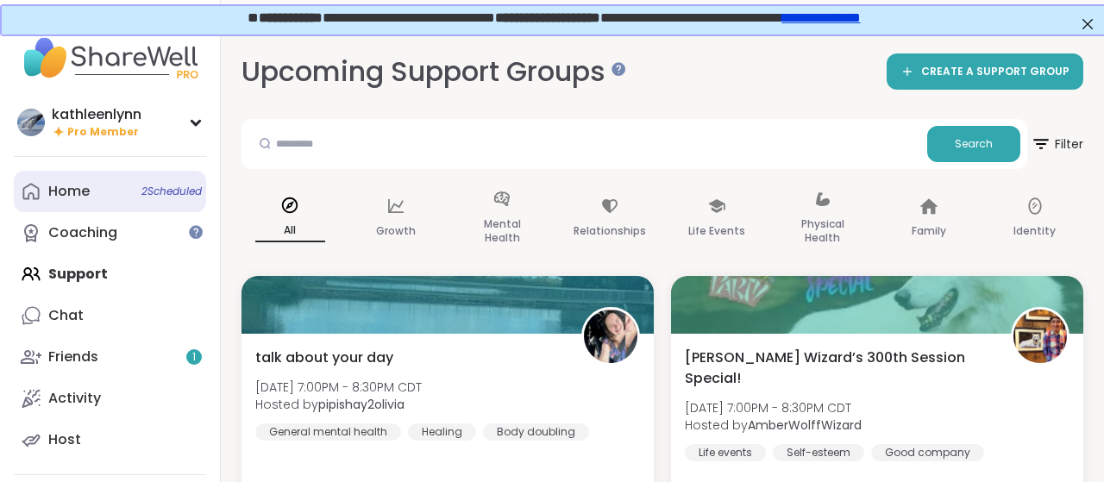
click at [80, 196] on div "Home 2 Scheduled" at bounding box center [68, 191] width 41 height 19
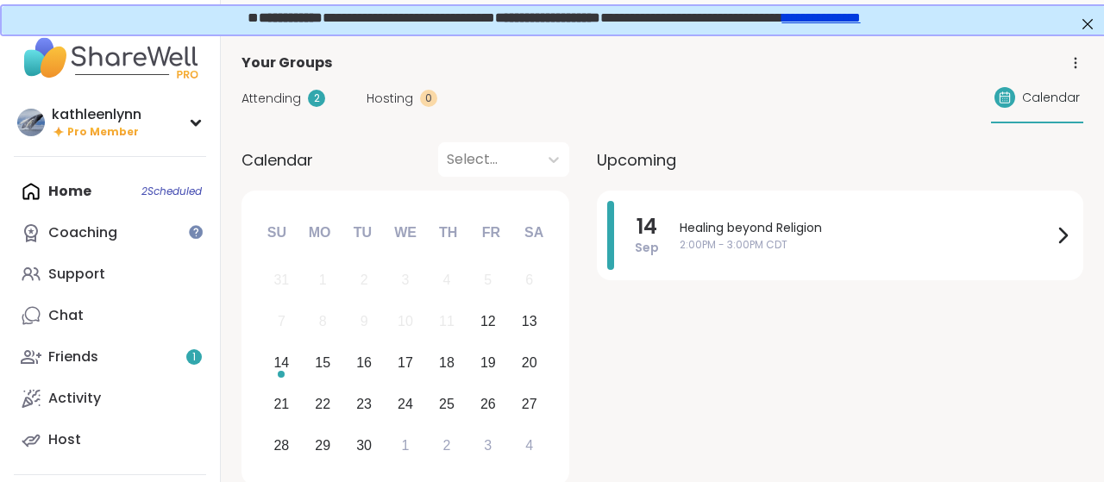
click at [258, 99] on span "Attending" at bounding box center [272, 99] width 60 height 18
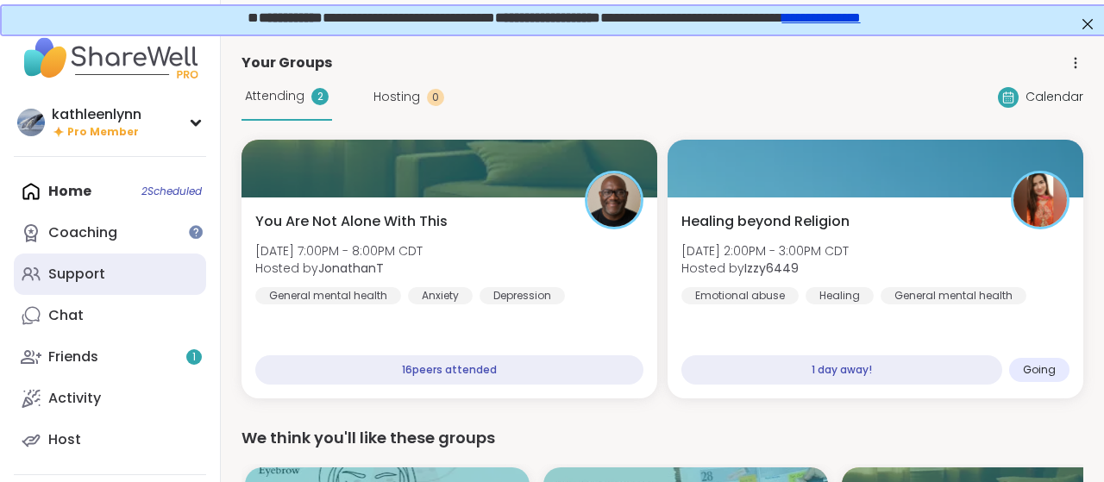
click at [168, 262] on link "Support" at bounding box center [110, 274] width 192 height 41
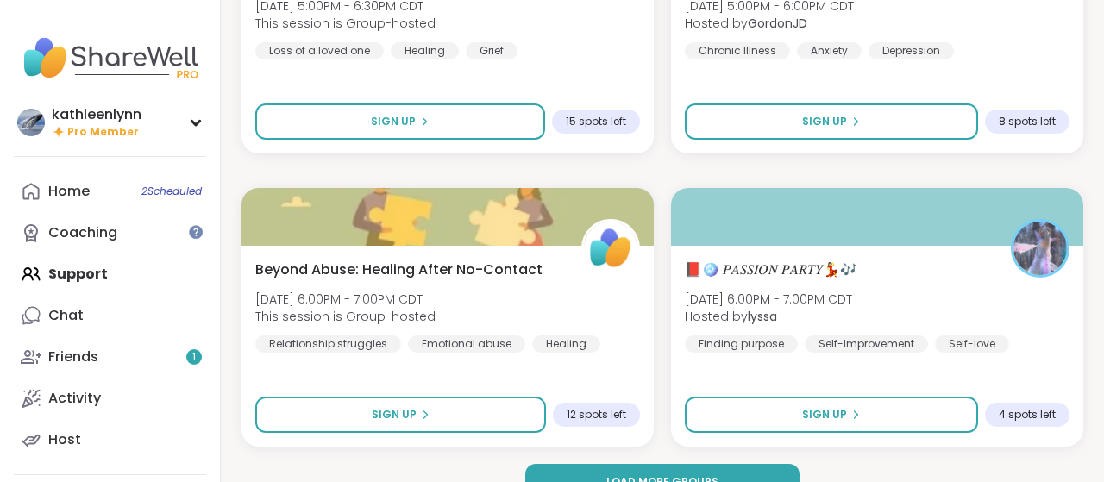
scroll to position [5109, 0]
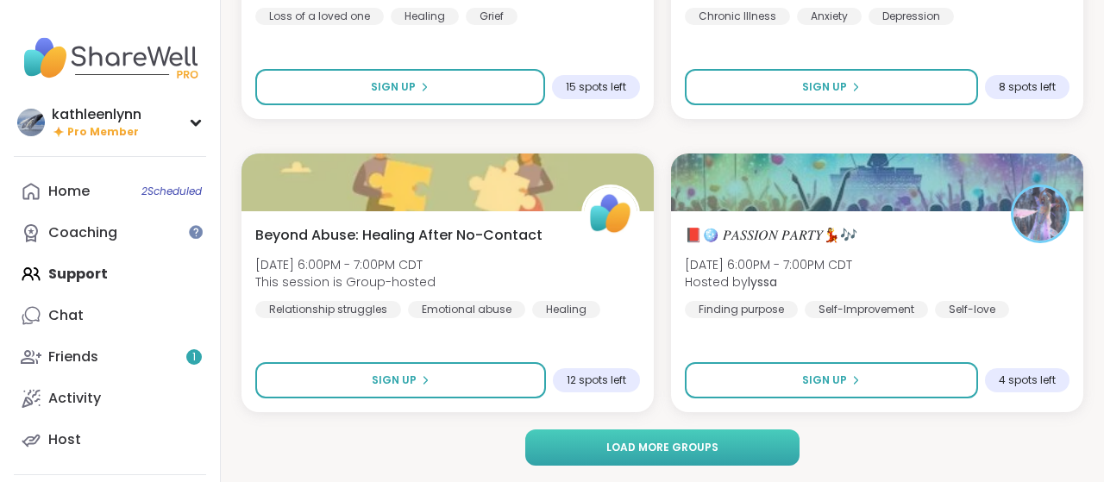
click at [701, 443] on span "Load more groups" at bounding box center [663, 448] width 112 height 16
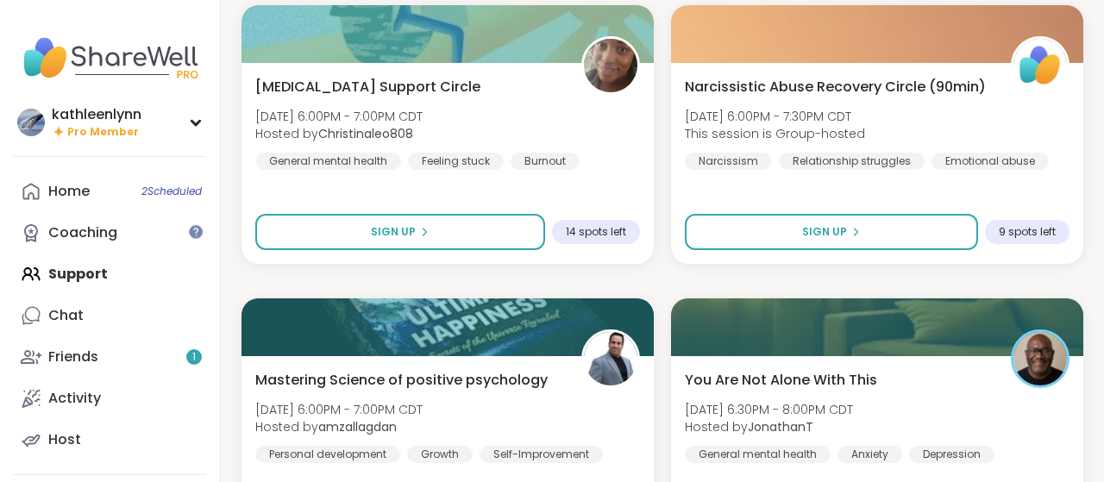
scroll to position [10390, 0]
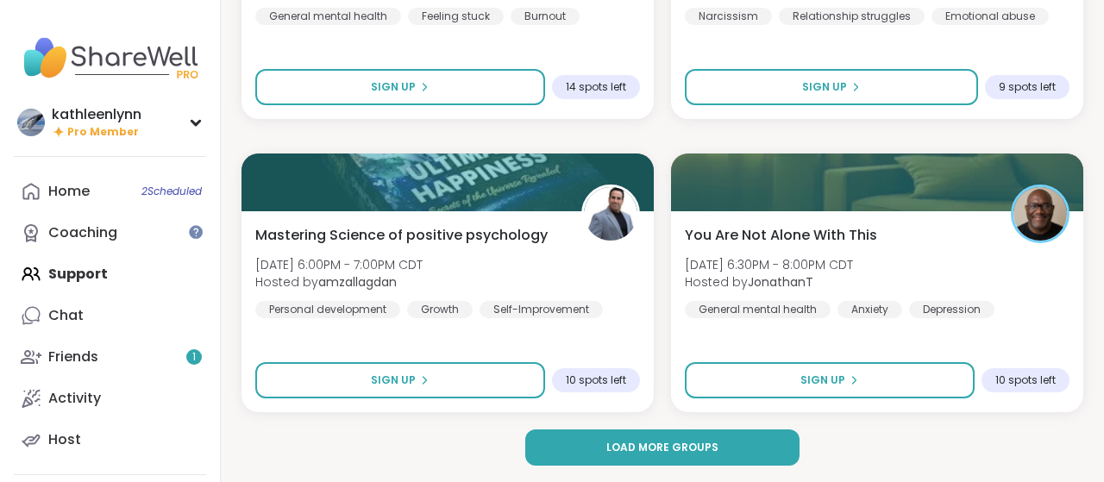
click at [701, 443] on span "Load more groups" at bounding box center [663, 448] width 112 height 16
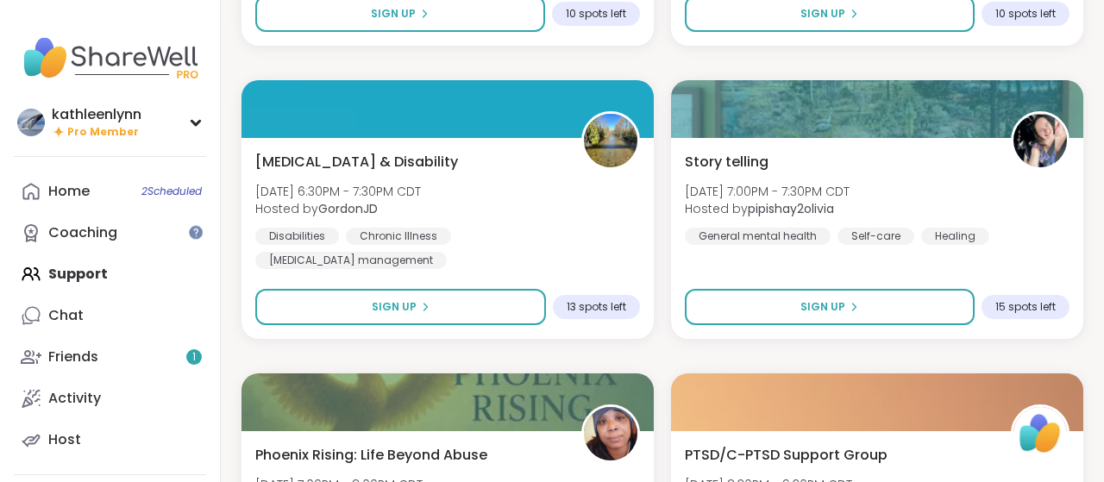
scroll to position [10749, 0]
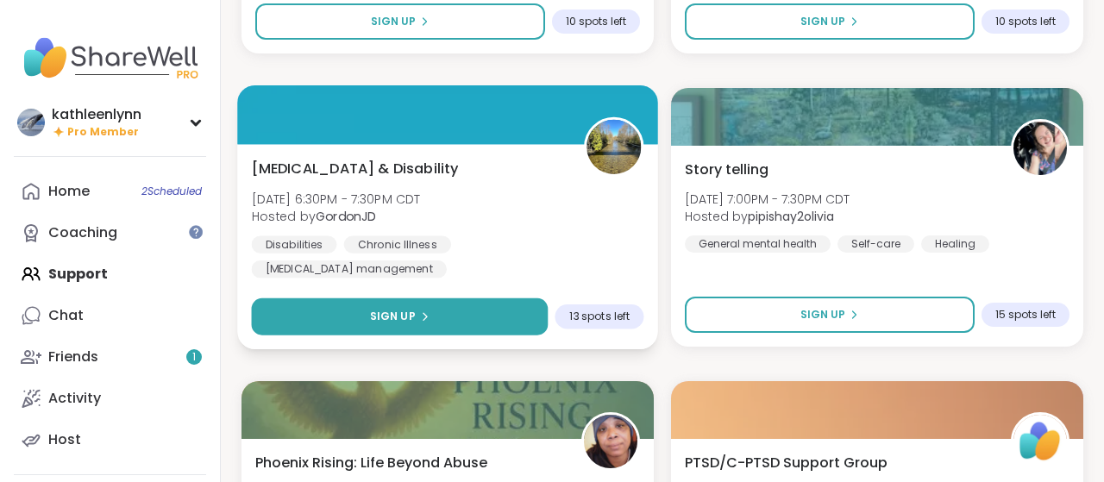
click at [468, 318] on button "Sign Up" at bounding box center [400, 317] width 297 height 37
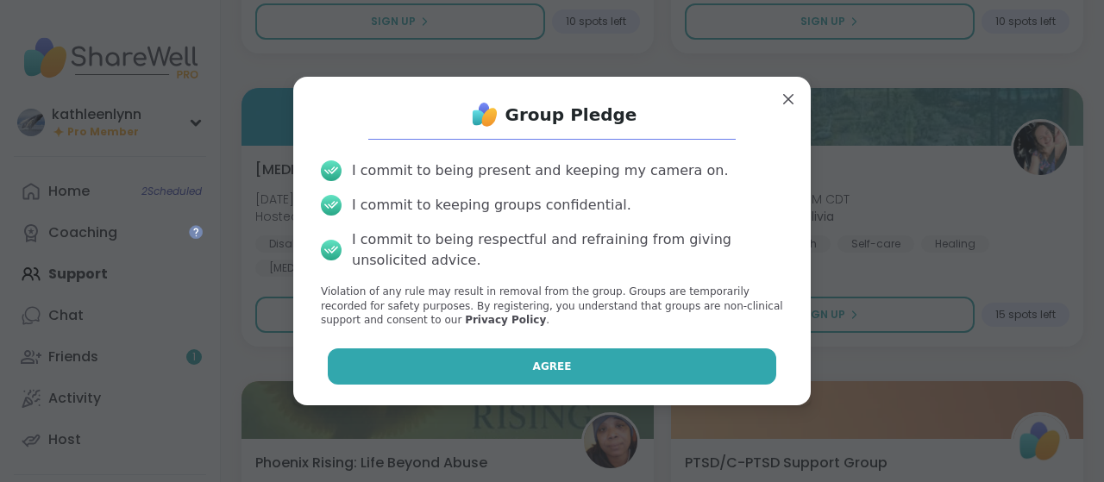
click at [544, 370] on span "Agree" at bounding box center [552, 367] width 39 height 16
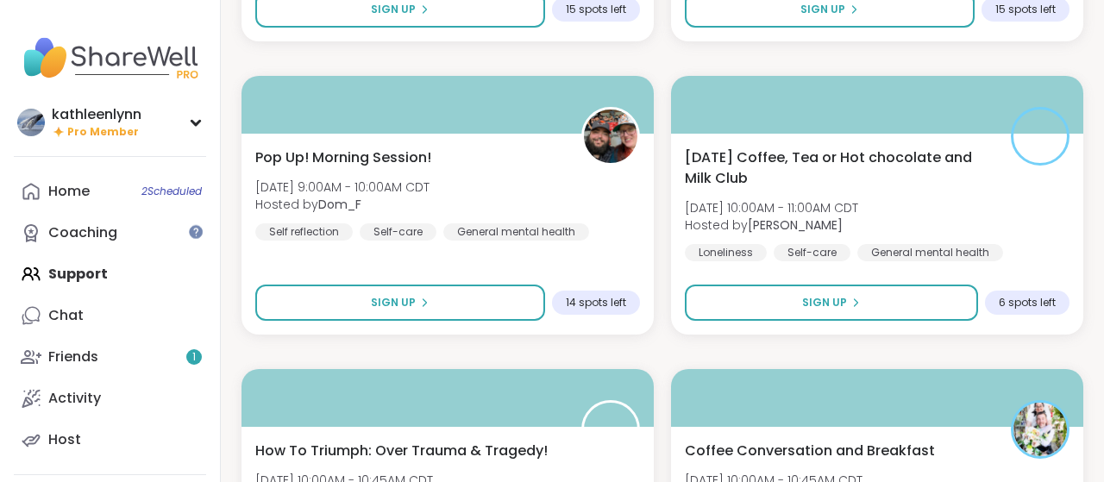
scroll to position [13396, 0]
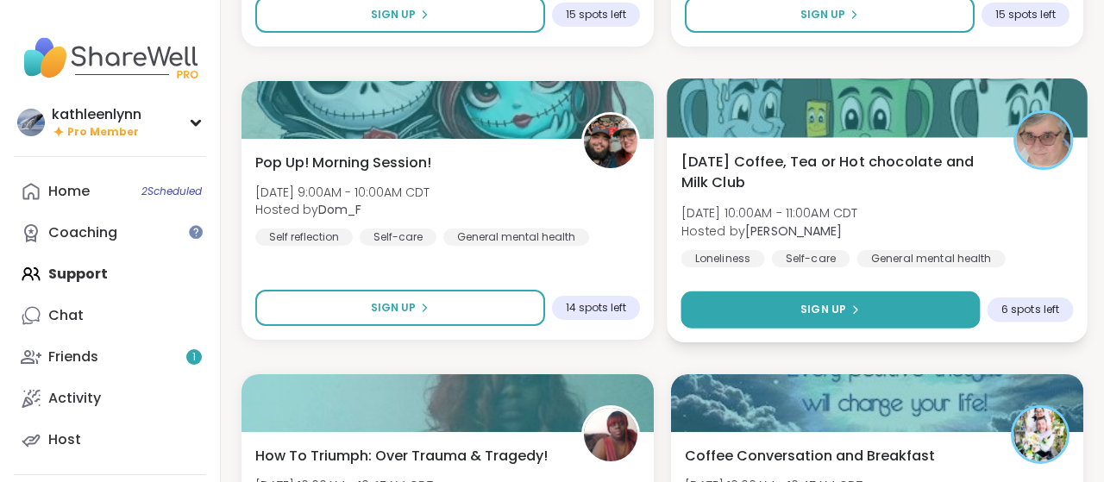
click at [848, 306] on div "Sign Up" at bounding box center [831, 310] width 60 height 16
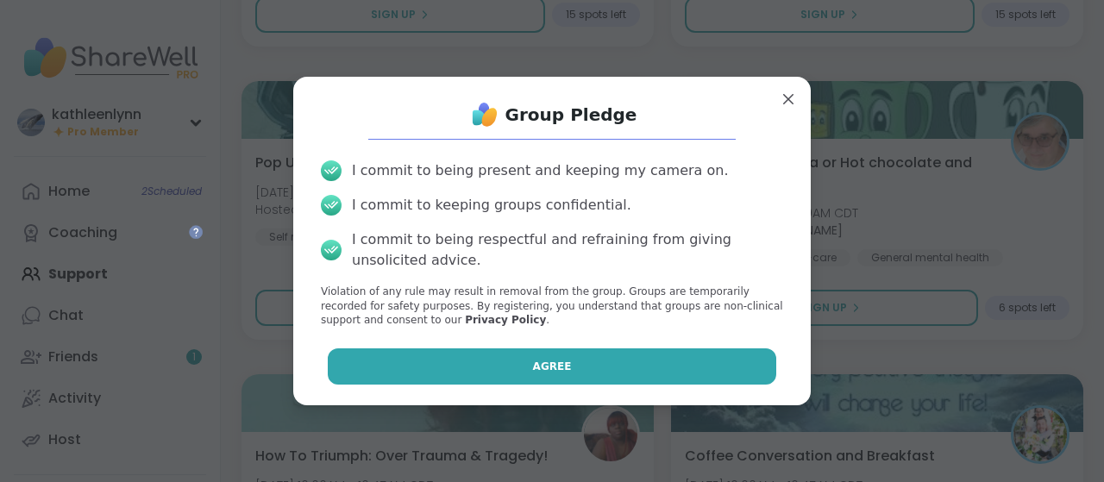
click at [734, 354] on button "Agree" at bounding box center [553, 367] width 450 height 36
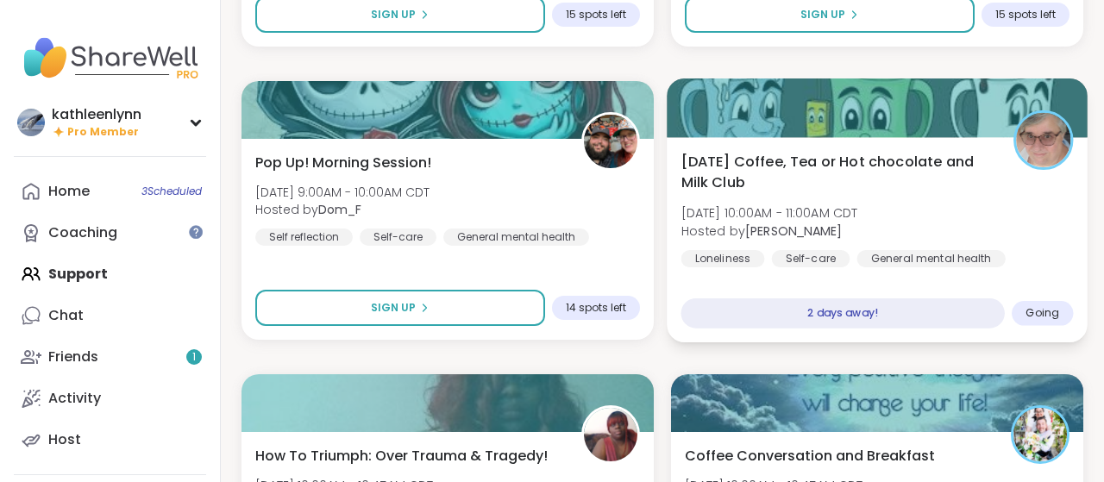
click at [918, 118] on div at bounding box center [877, 108] width 421 height 59
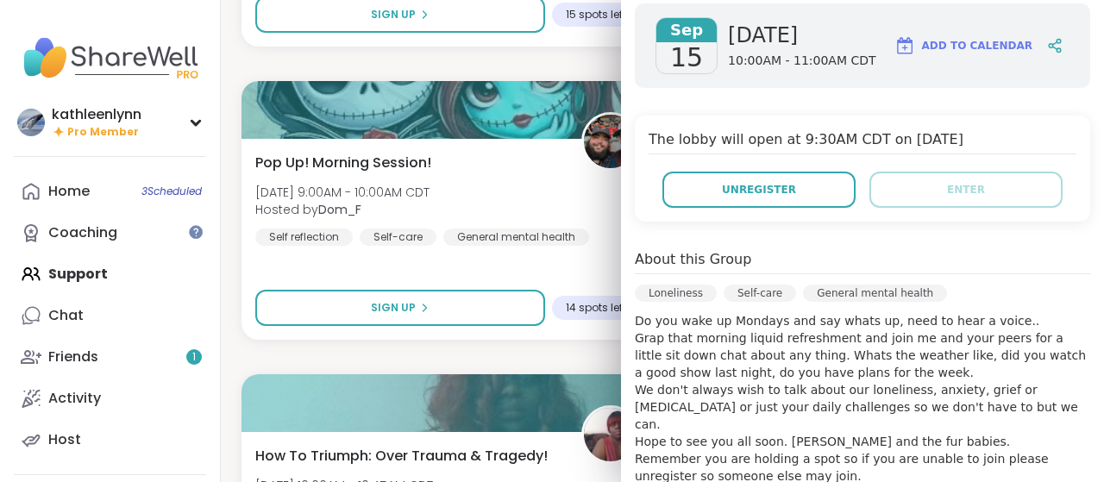
scroll to position [445, 0]
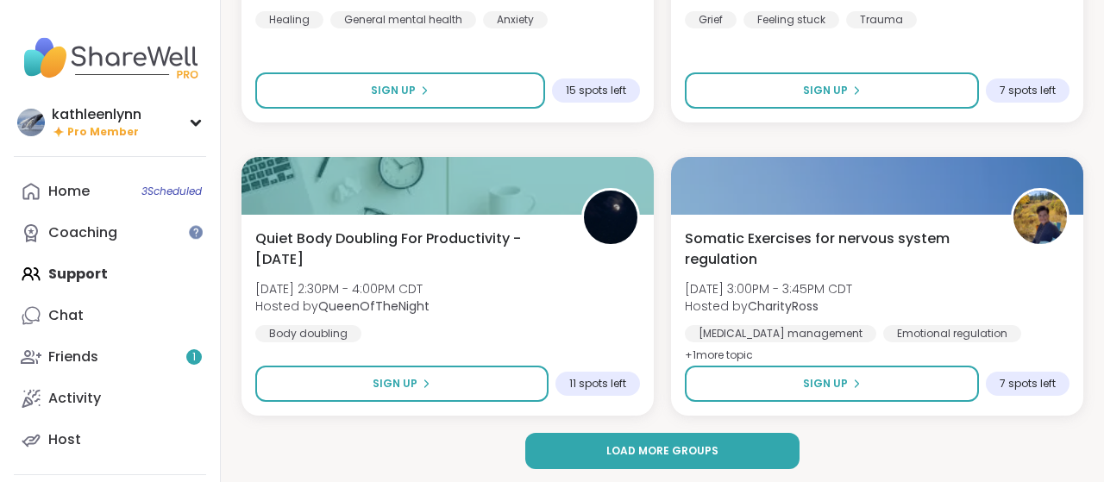
scroll to position [15670, 0]
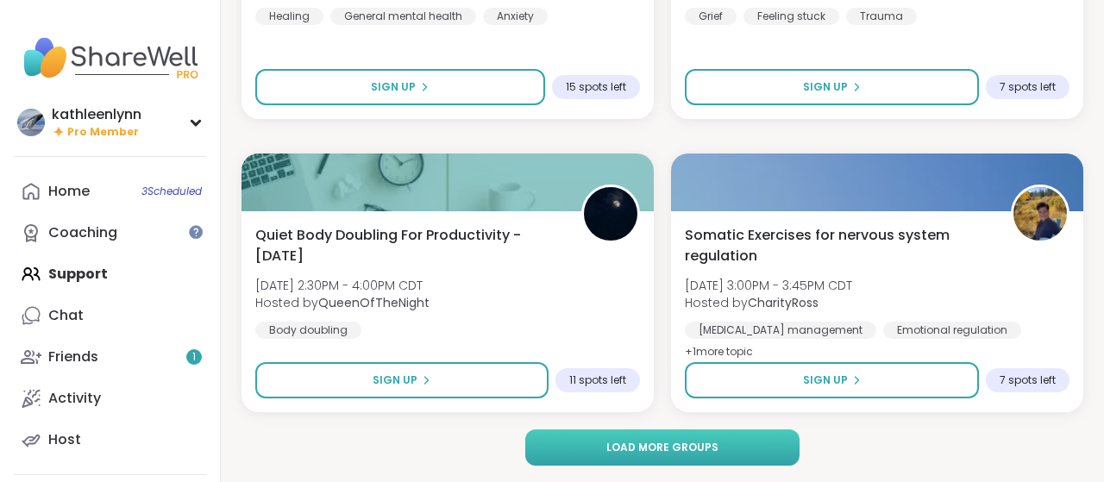
click at [675, 441] on span "Load more groups" at bounding box center [663, 448] width 112 height 16
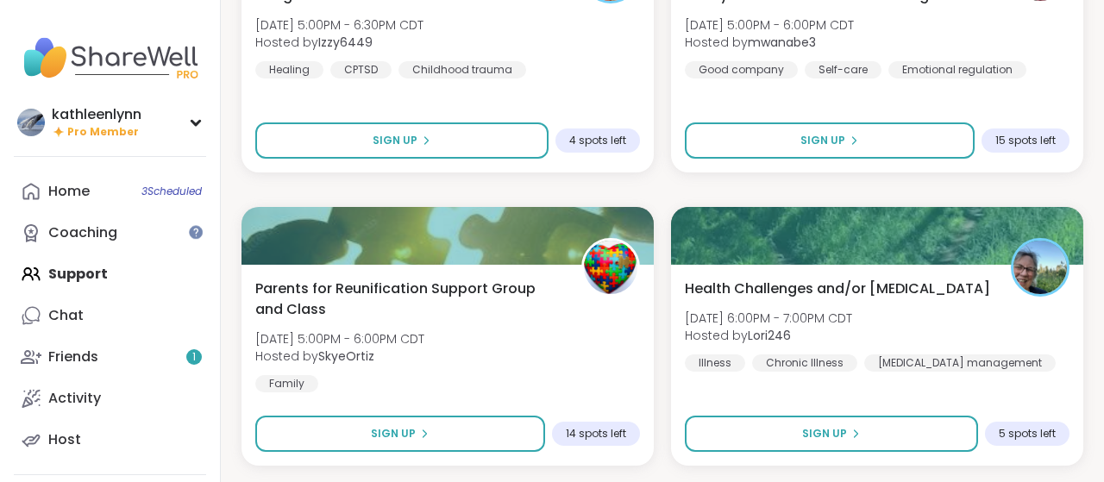
scroll to position [16926, 0]
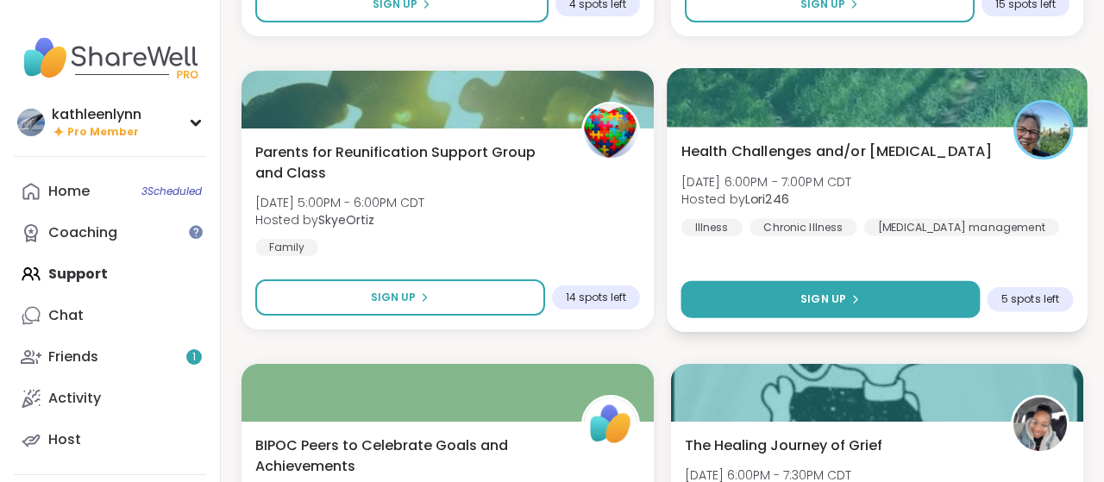
click at [831, 298] on span "Sign Up" at bounding box center [824, 300] width 46 height 16
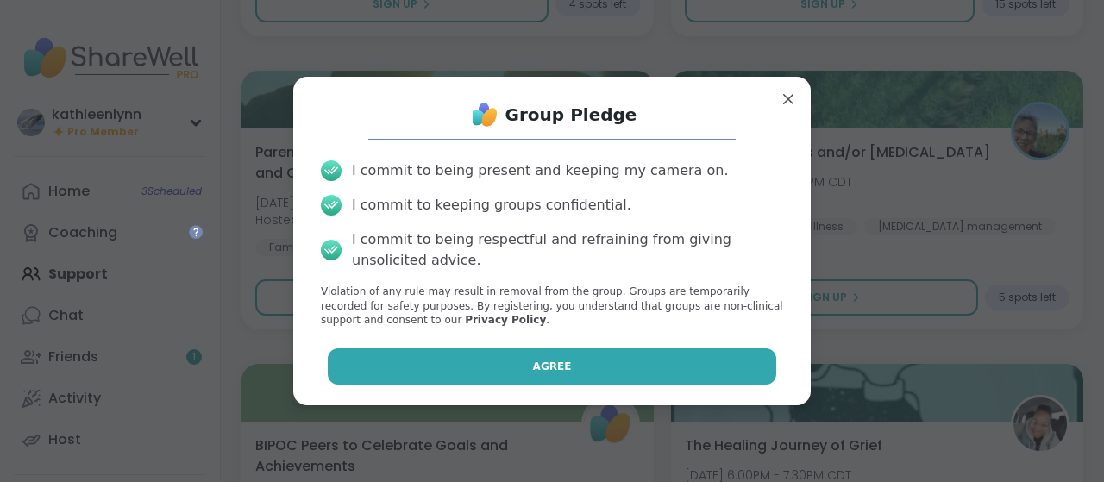
click at [738, 372] on button "Agree" at bounding box center [553, 367] width 450 height 36
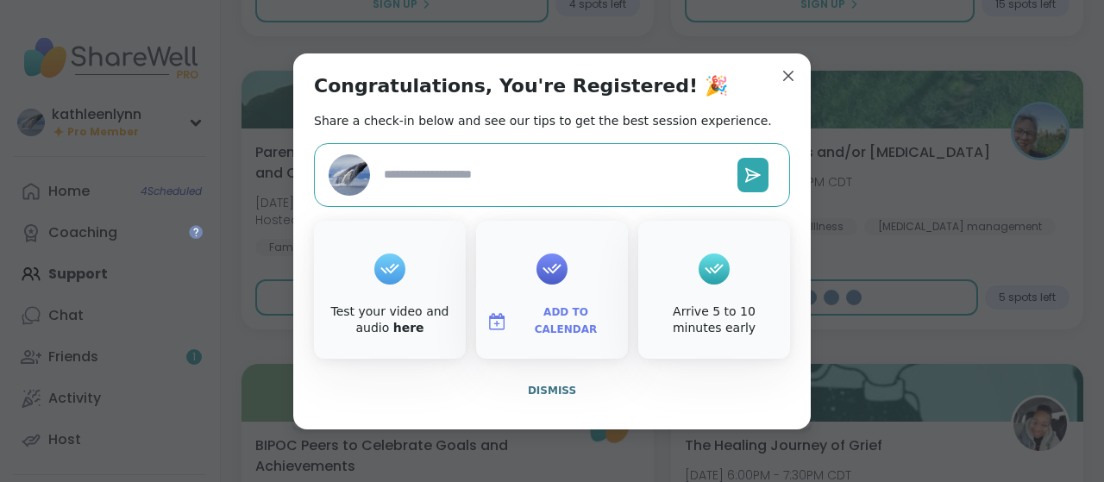
type textarea "*"
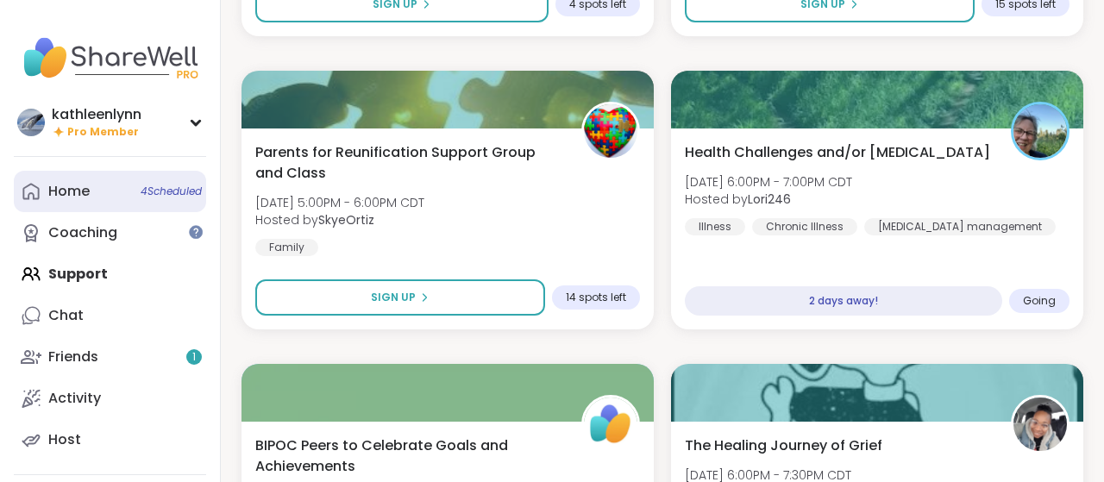
click at [105, 198] on link "Home 4 Scheduled" at bounding box center [110, 191] width 192 height 41
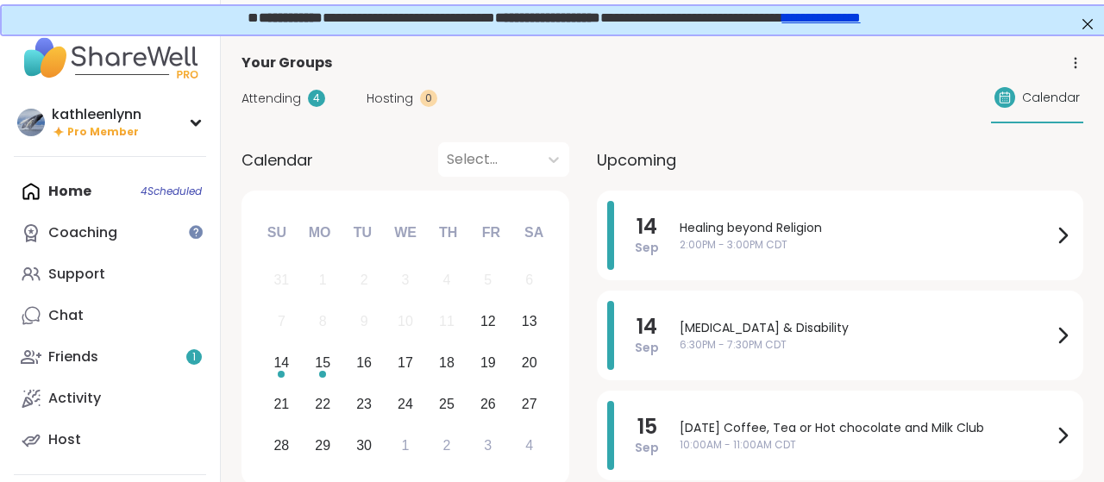
click at [270, 99] on span "Attending" at bounding box center [272, 99] width 60 height 18
